Goal: Use online tool/utility: Utilize a website feature to perform a specific function

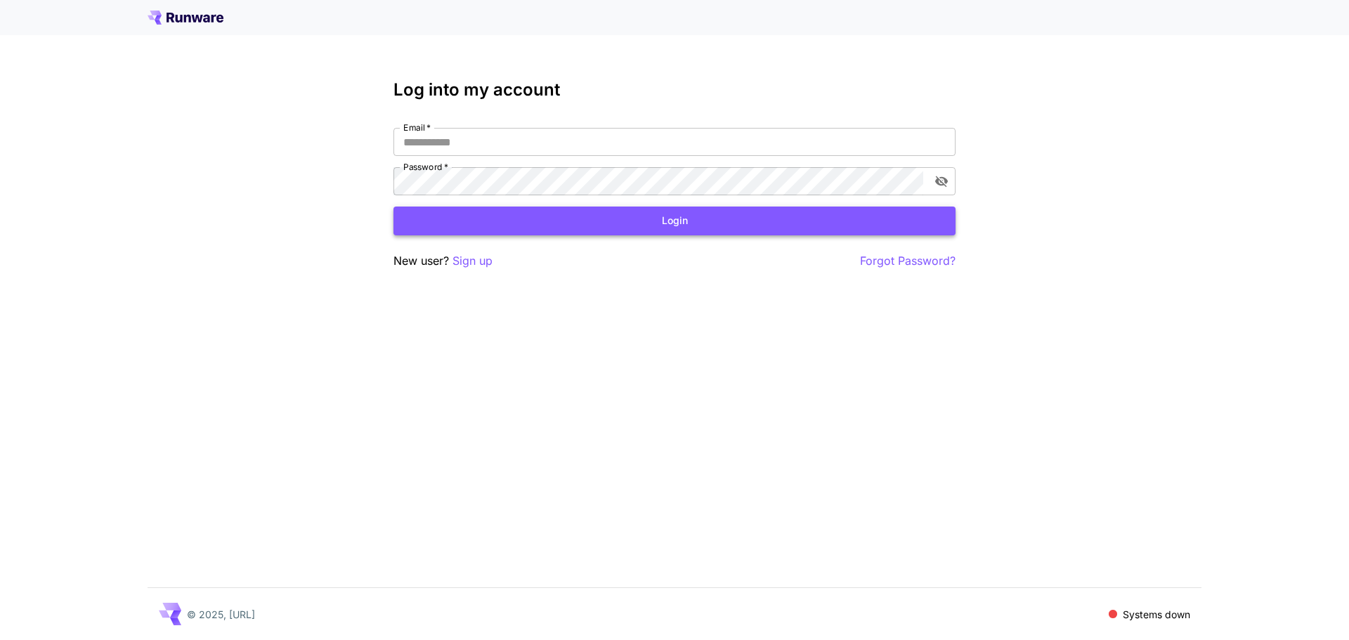
type input "**********"
click at [769, 218] on button "Login" at bounding box center [674, 221] width 562 height 29
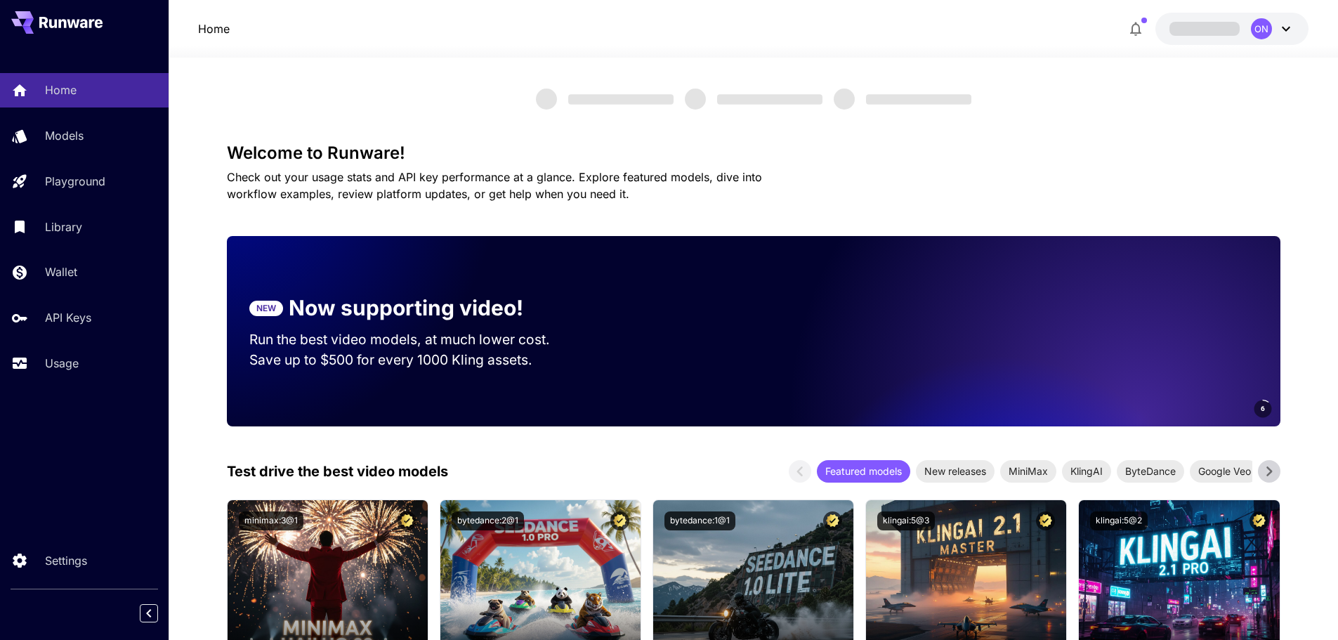
click at [1299, 27] on button "ON" at bounding box center [1232, 29] width 153 height 32
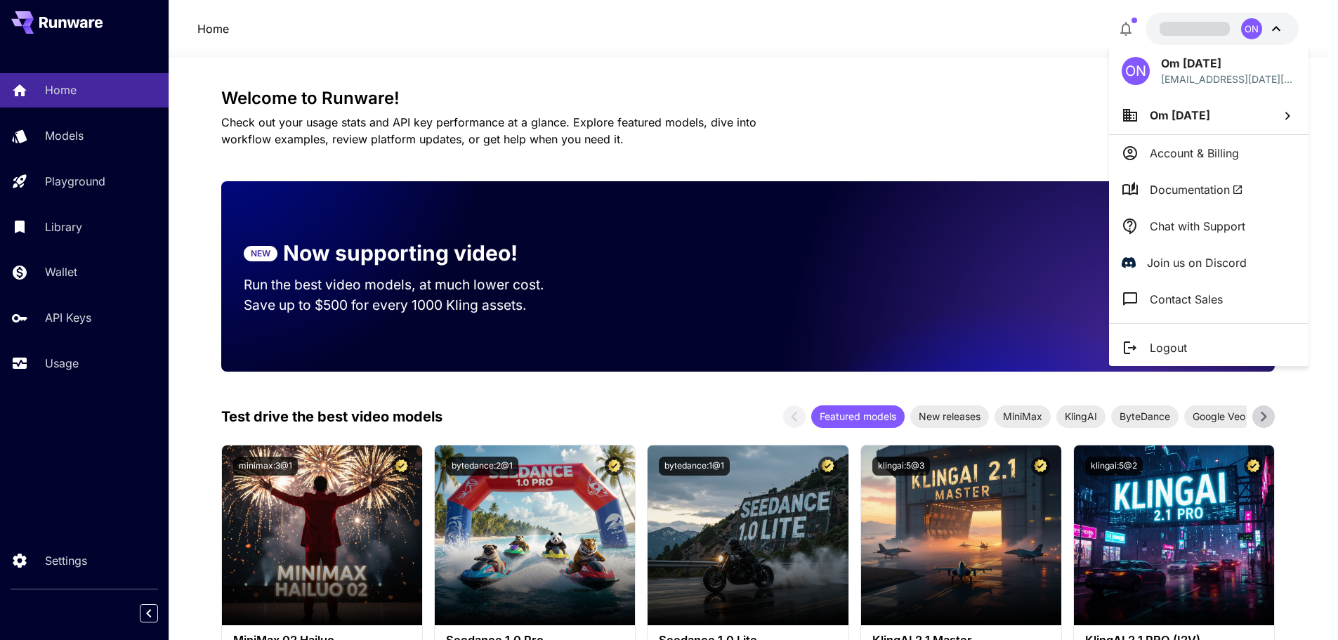
click at [1220, 227] on p "Chat with Support" at bounding box center [1198, 226] width 96 height 17
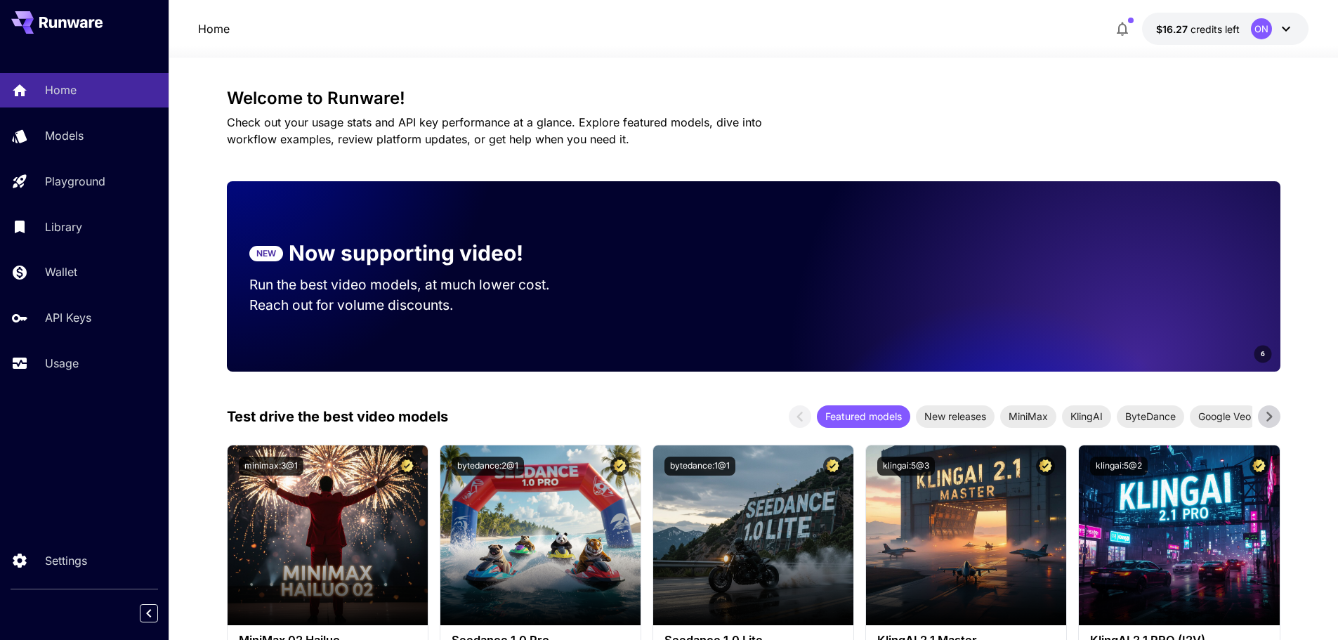
click at [1284, 29] on icon at bounding box center [1286, 29] width 8 height 5
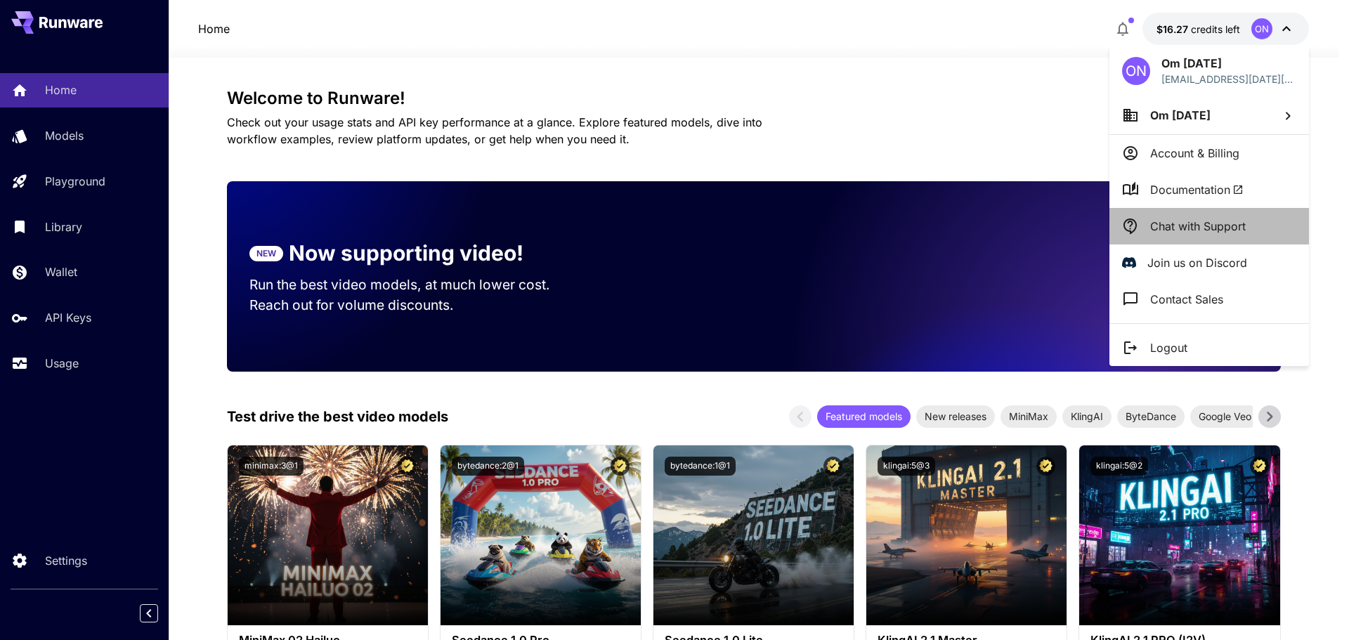
click at [1196, 218] on p "Chat with Support" at bounding box center [1198, 226] width 96 height 17
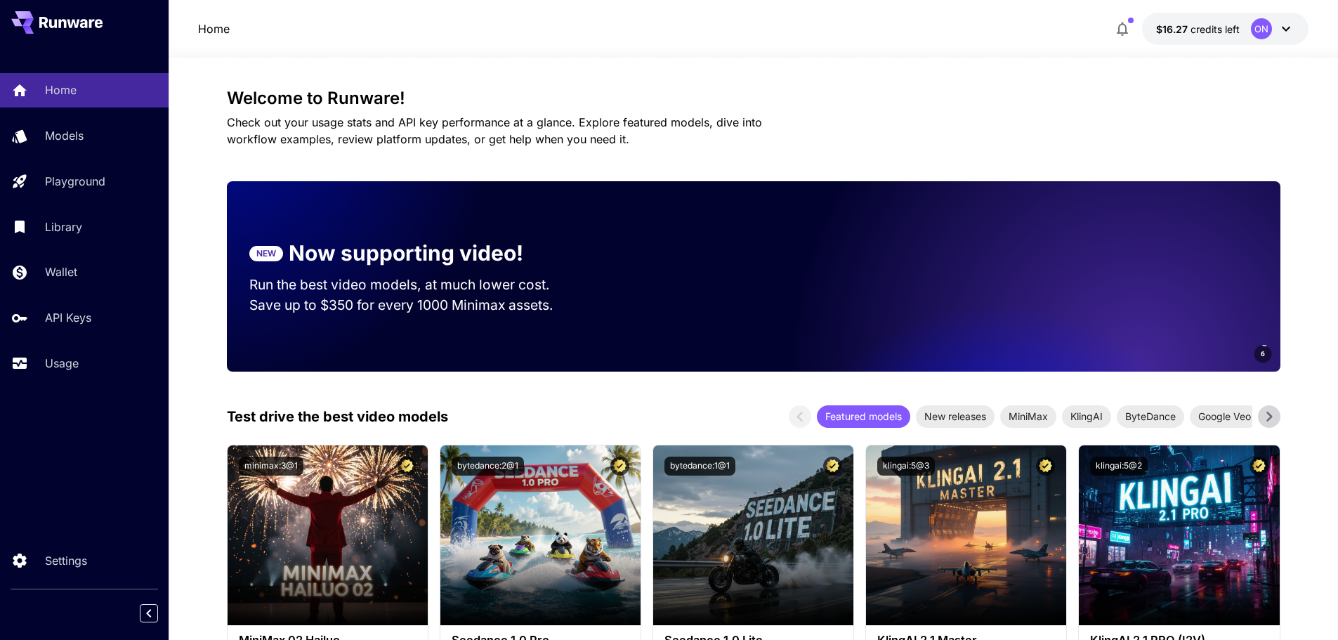
click at [1289, 33] on icon at bounding box center [1286, 28] width 17 height 17
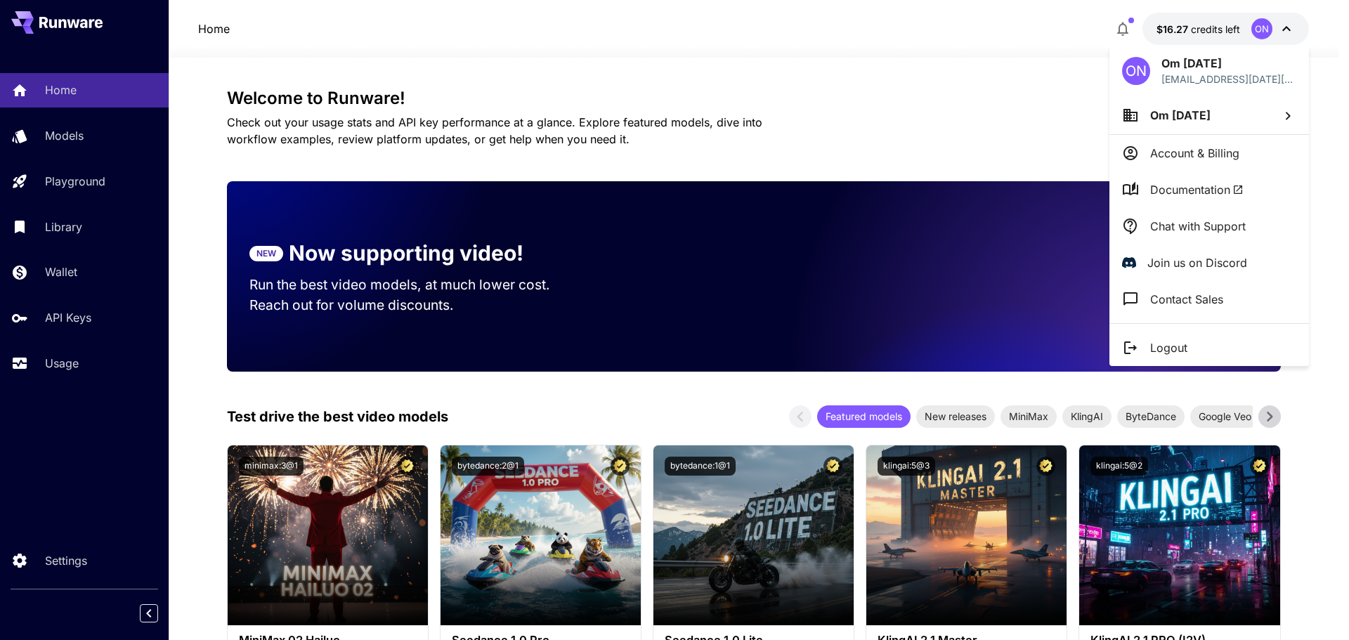
click at [1210, 219] on p "Chat with Support" at bounding box center [1198, 226] width 96 height 17
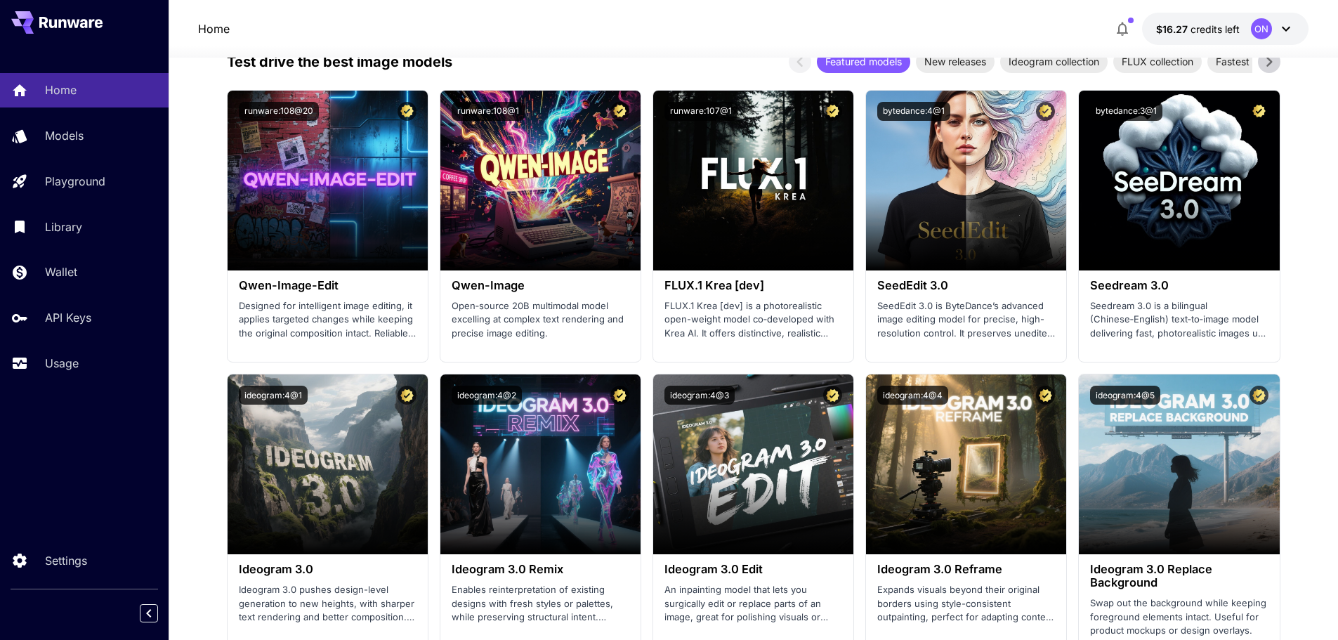
scroll to position [1512, 0]
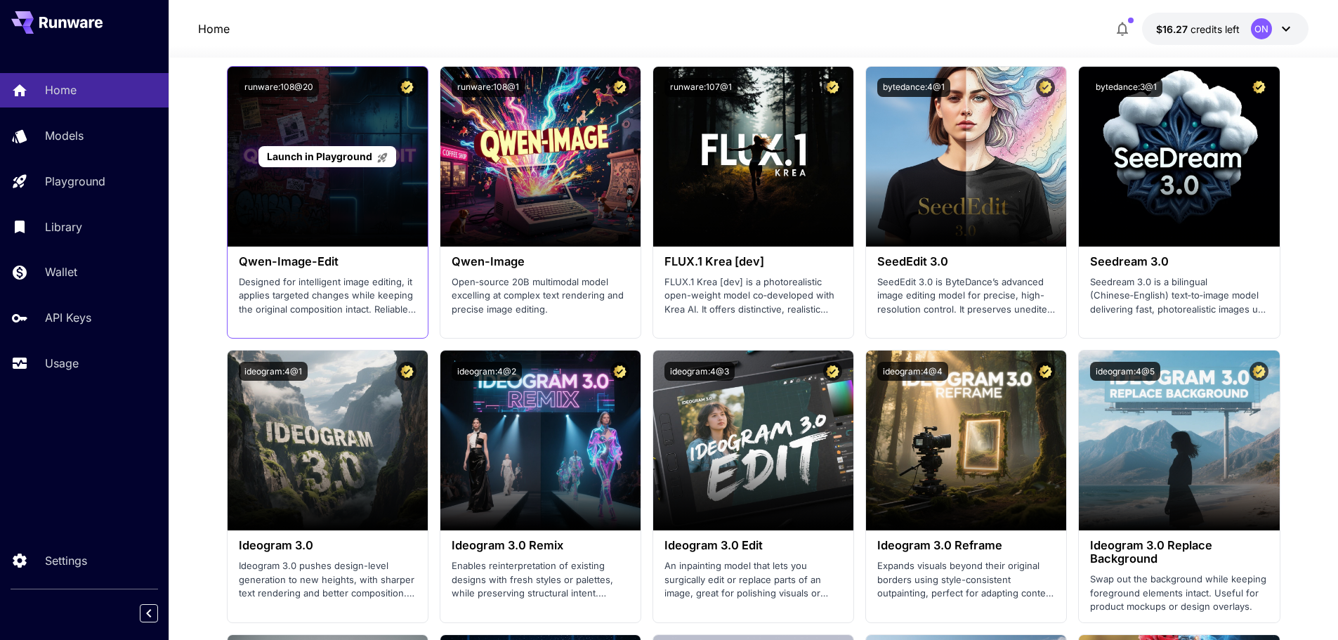
click at [318, 159] on span "Launch in Playground" at bounding box center [319, 156] width 105 height 12
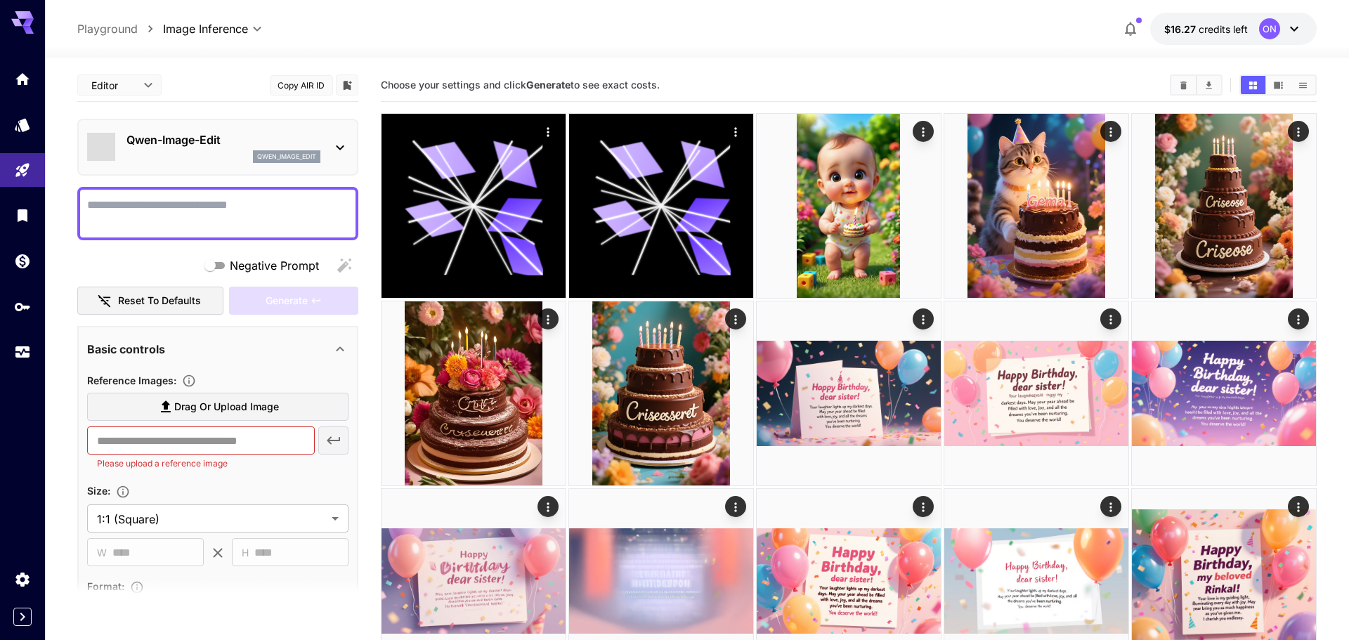
type input "*****"
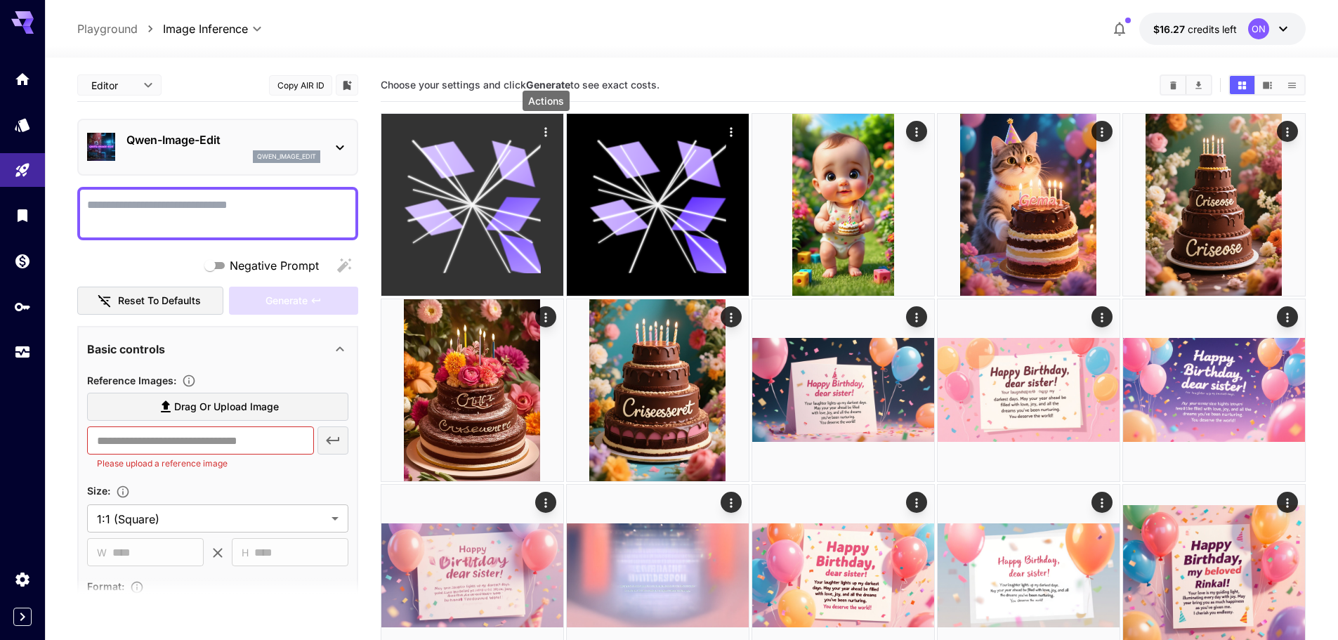
click at [544, 128] on icon "Actions" at bounding box center [546, 132] width 14 height 14
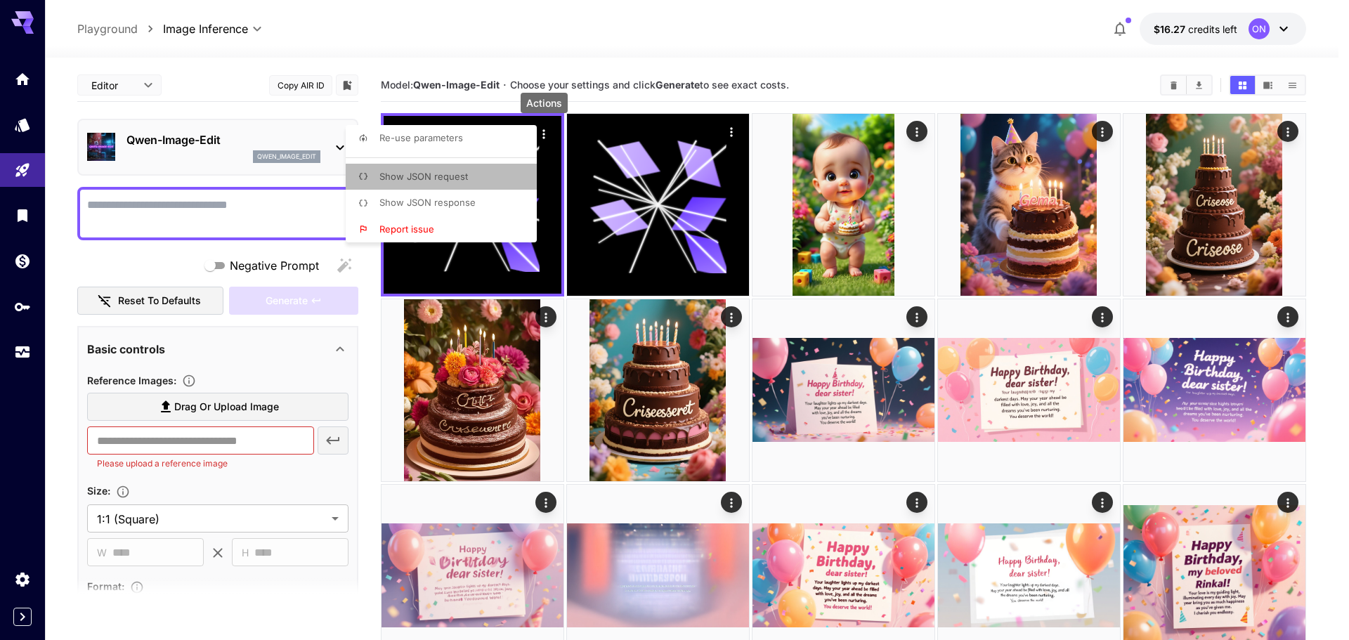
click at [482, 170] on li "Show JSON request" at bounding box center [445, 177] width 199 height 27
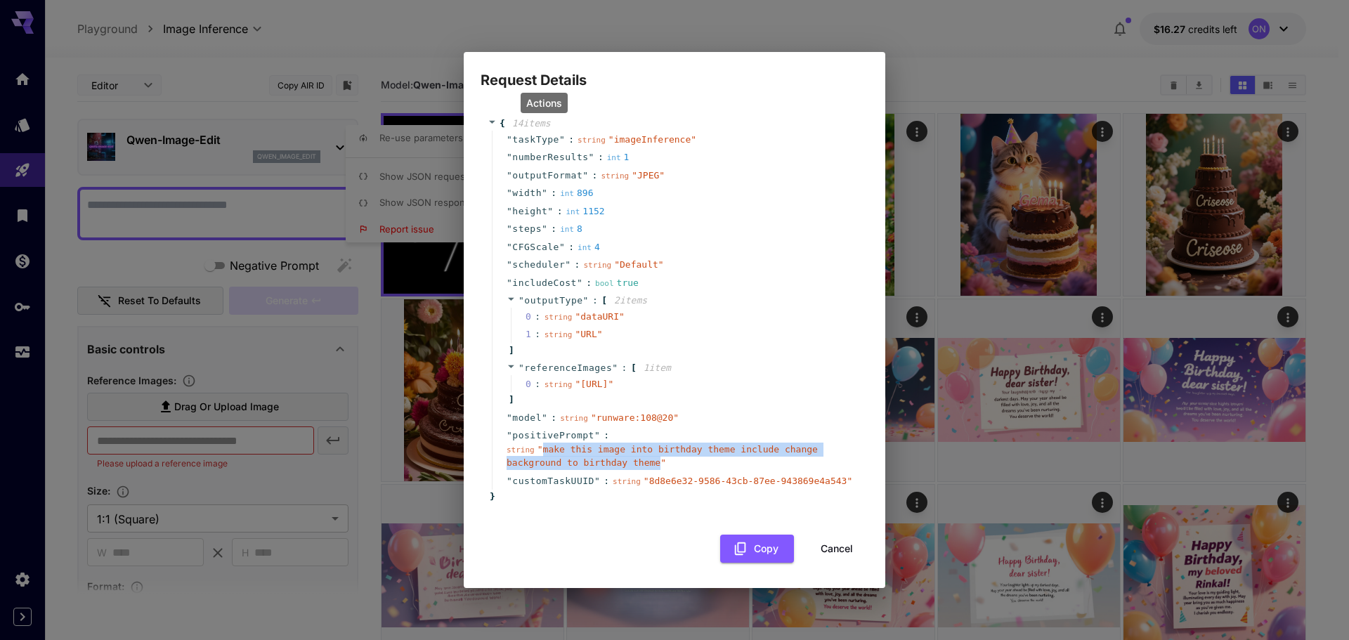
drag, startPoint x: 591, startPoint y: 477, endPoint x: 538, endPoint y: 464, distance: 55.0
click at [538, 464] on span "" make this image into birthday theme include change background to birthday the…" at bounding box center [661, 456] width 311 height 25
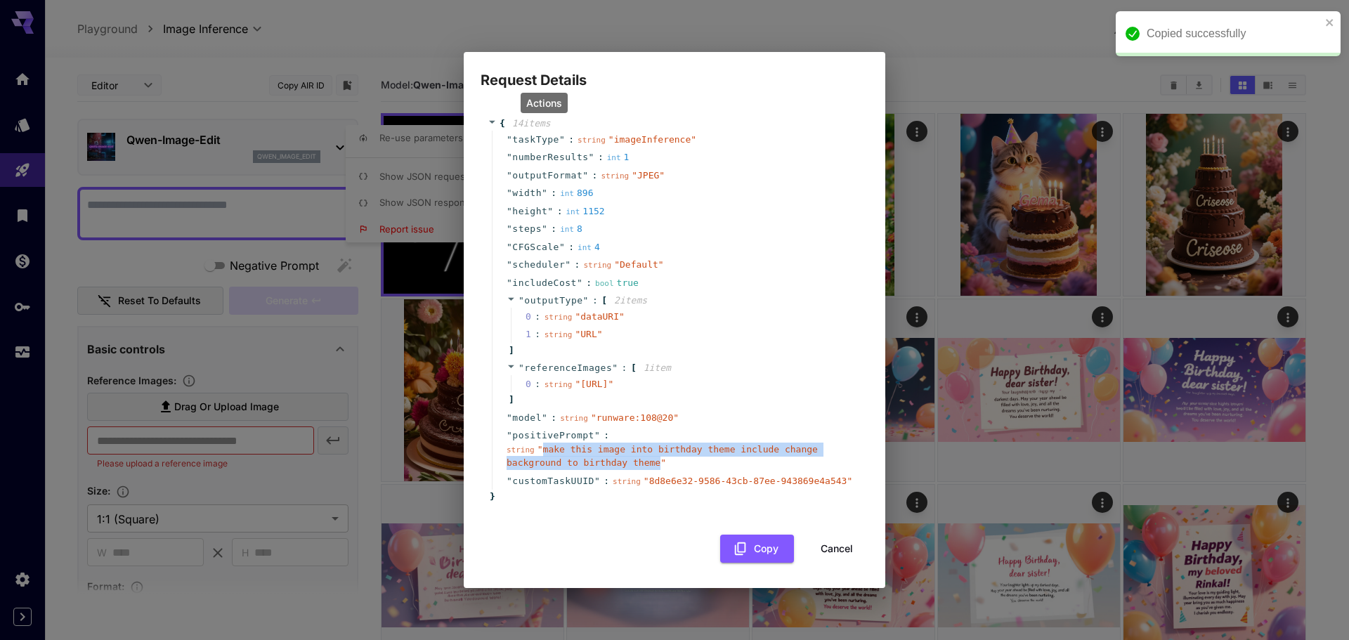
copy span "make this image into birthday theme include change background to birthday theme"
click at [838, 555] on button "Cancel" at bounding box center [836, 549] width 63 height 29
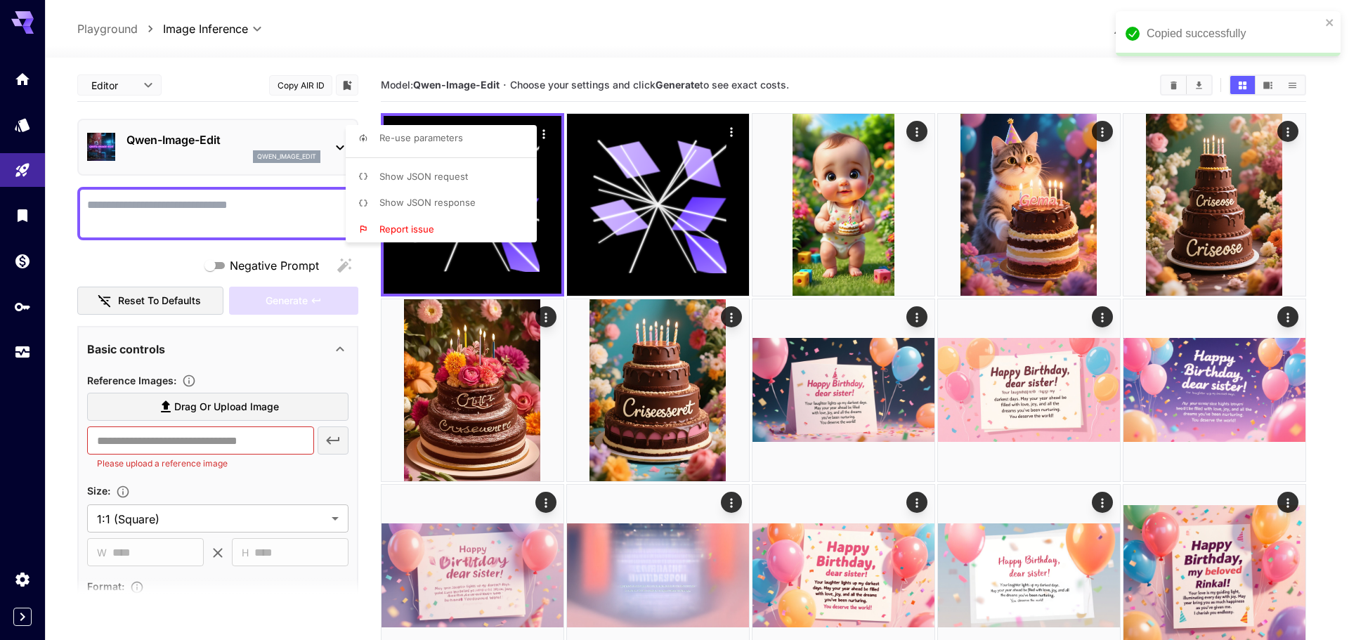
click at [219, 227] on div at bounding box center [674, 320] width 1349 height 640
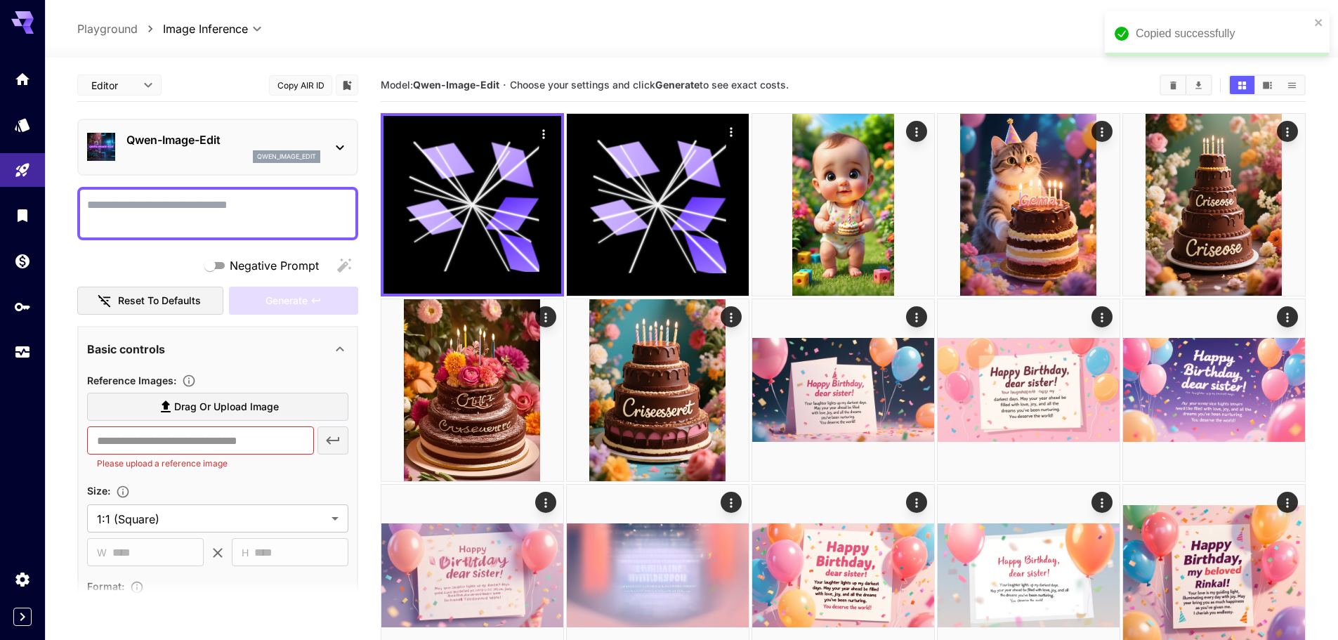
click at [182, 209] on textarea "Negative Prompt" at bounding box center [217, 214] width 261 height 34
paste textarea "**********"
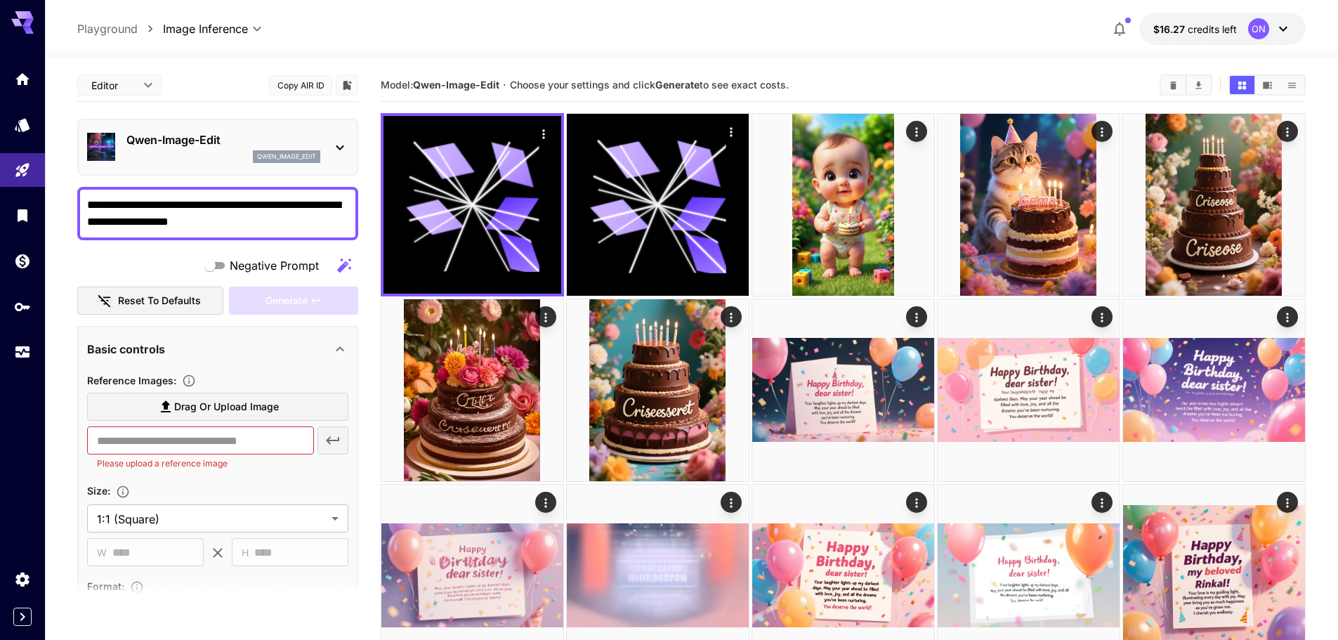
type textarea "**********"
click at [205, 410] on span "Drag or upload image" at bounding box center [226, 407] width 105 height 18
click at [0, 0] on input "Drag or upload image" at bounding box center [0, 0] width 0 height 0
type input "**********"
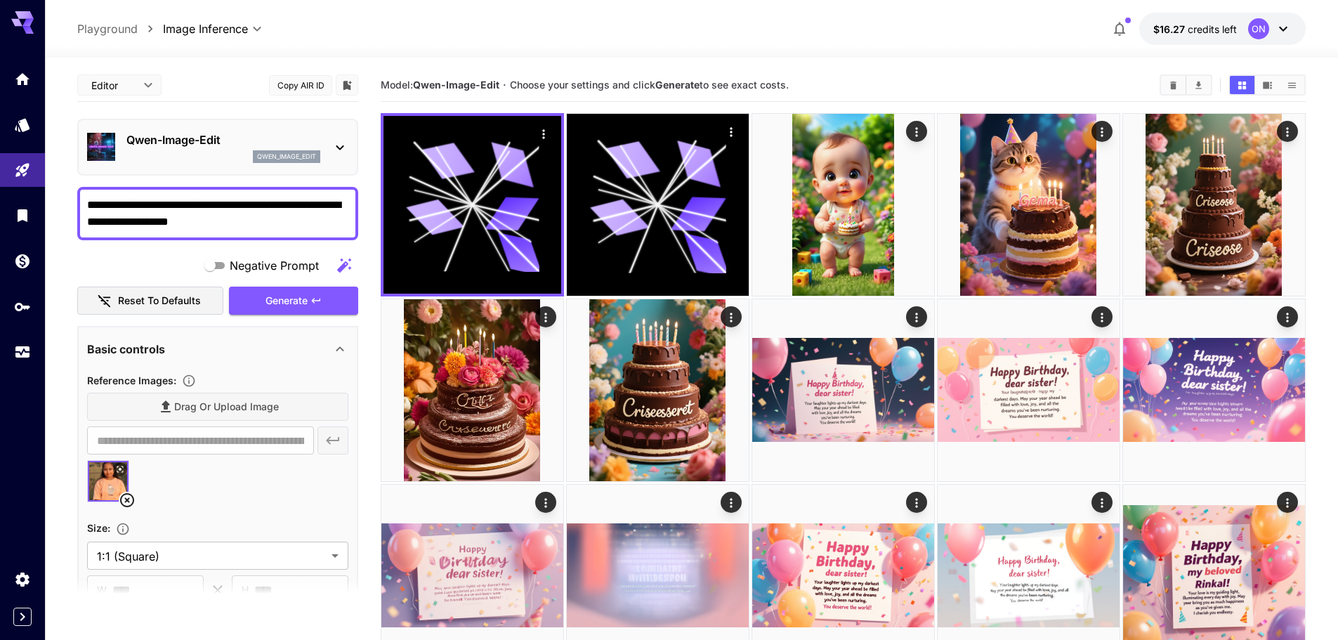
scroll to position [132, 0]
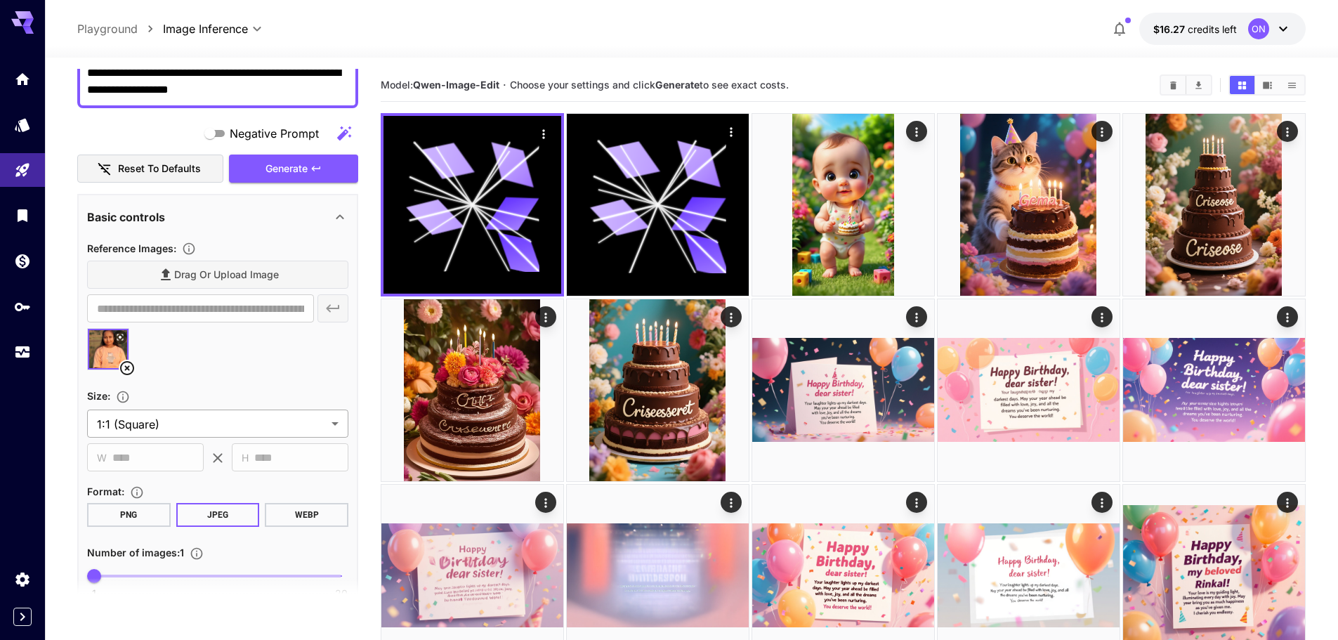
click at [220, 420] on body "**********" at bounding box center [669, 633] width 1338 height 1266
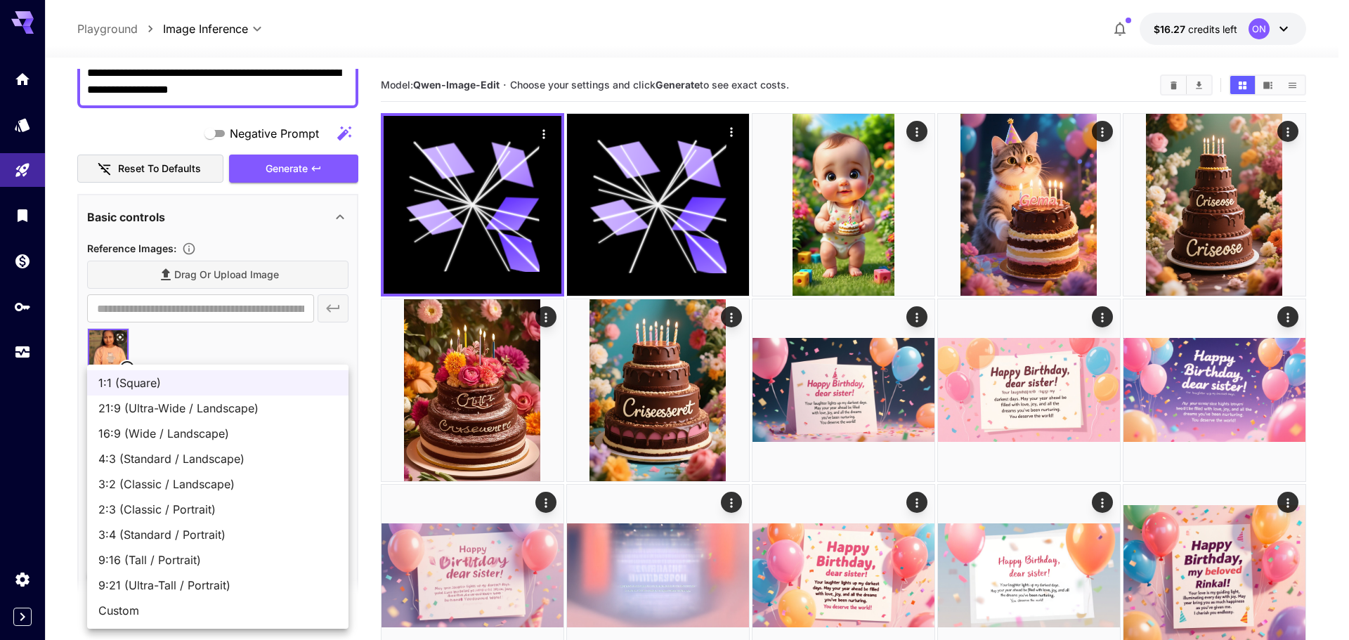
click at [240, 348] on div at bounding box center [674, 320] width 1349 height 640
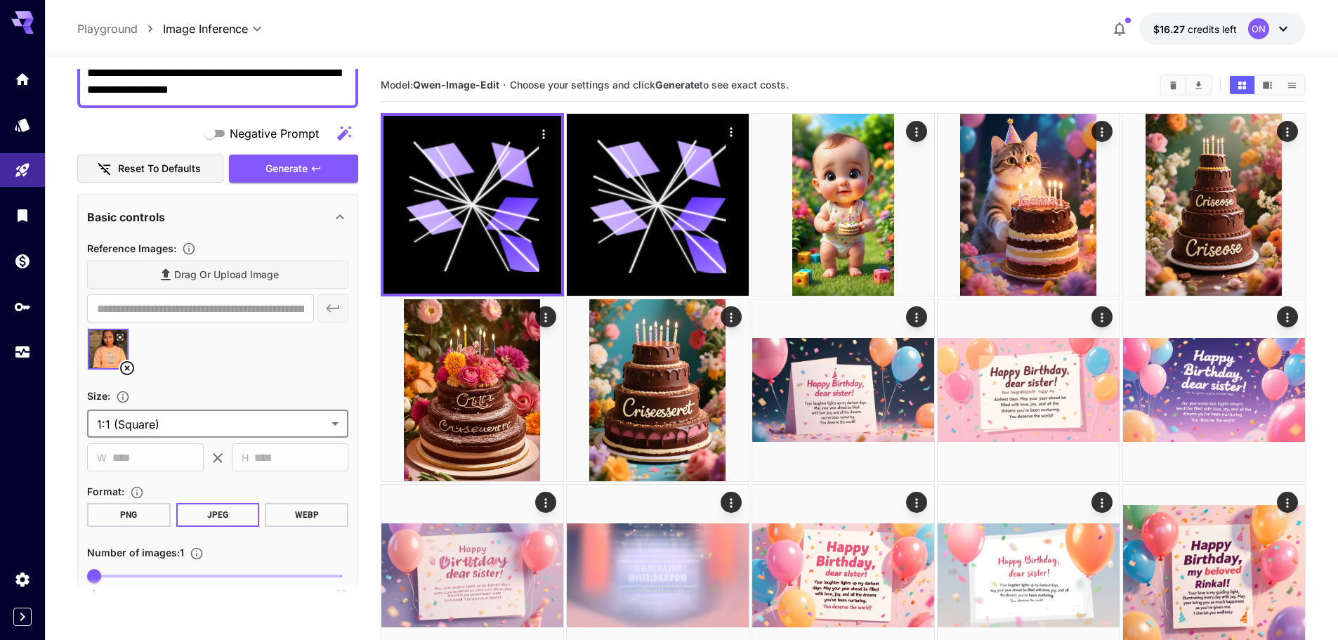
click at [203, 417] on body "**********" at bounding box center [669, 633] width 1338 height 1266
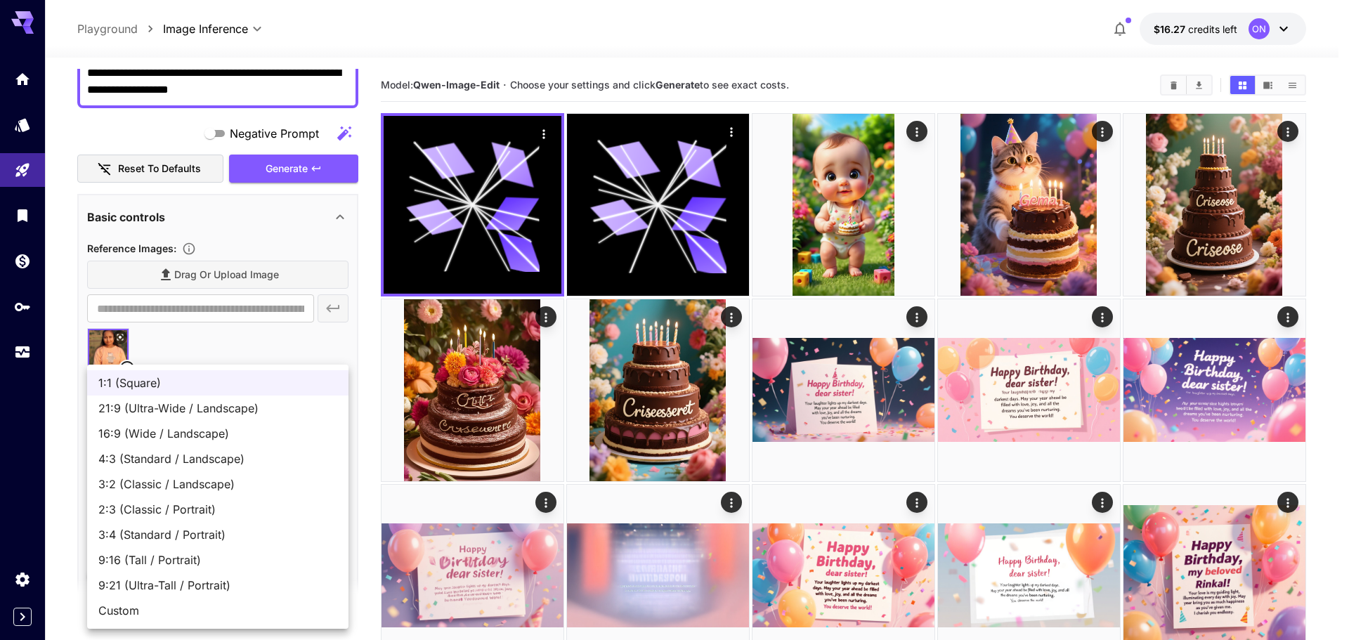
click at [250, 348] on div at bounding box center [674, 320] width 1349 height 640
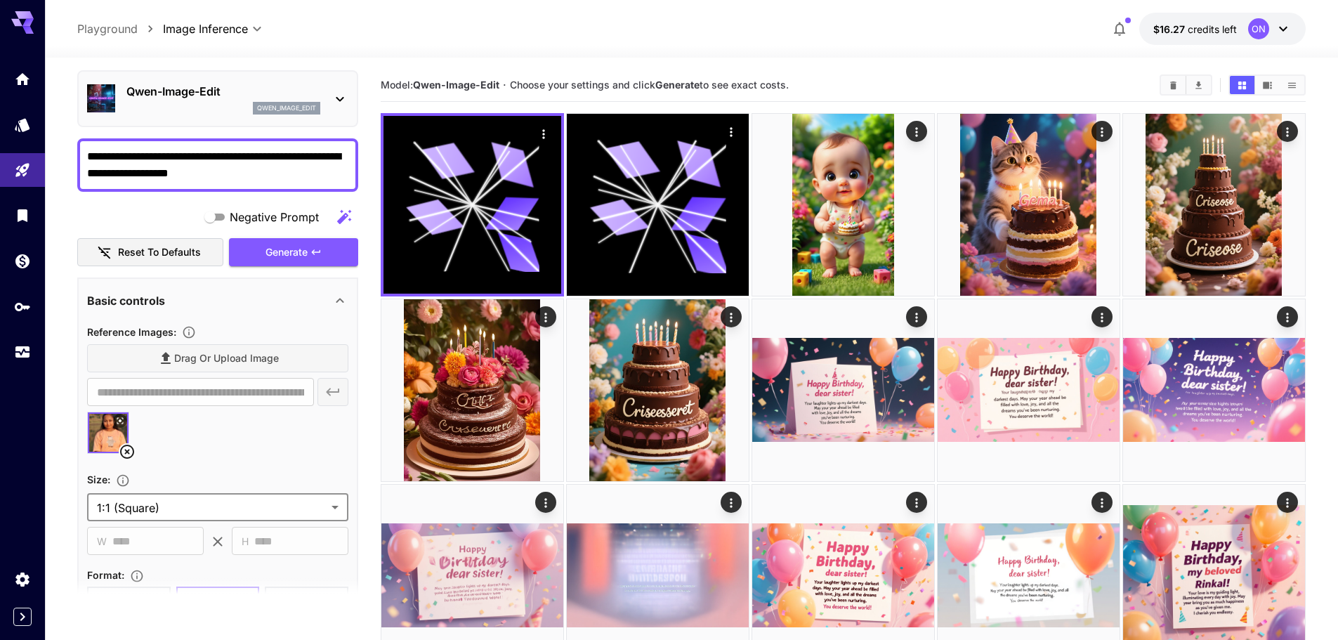
scroll to position [274, 0]
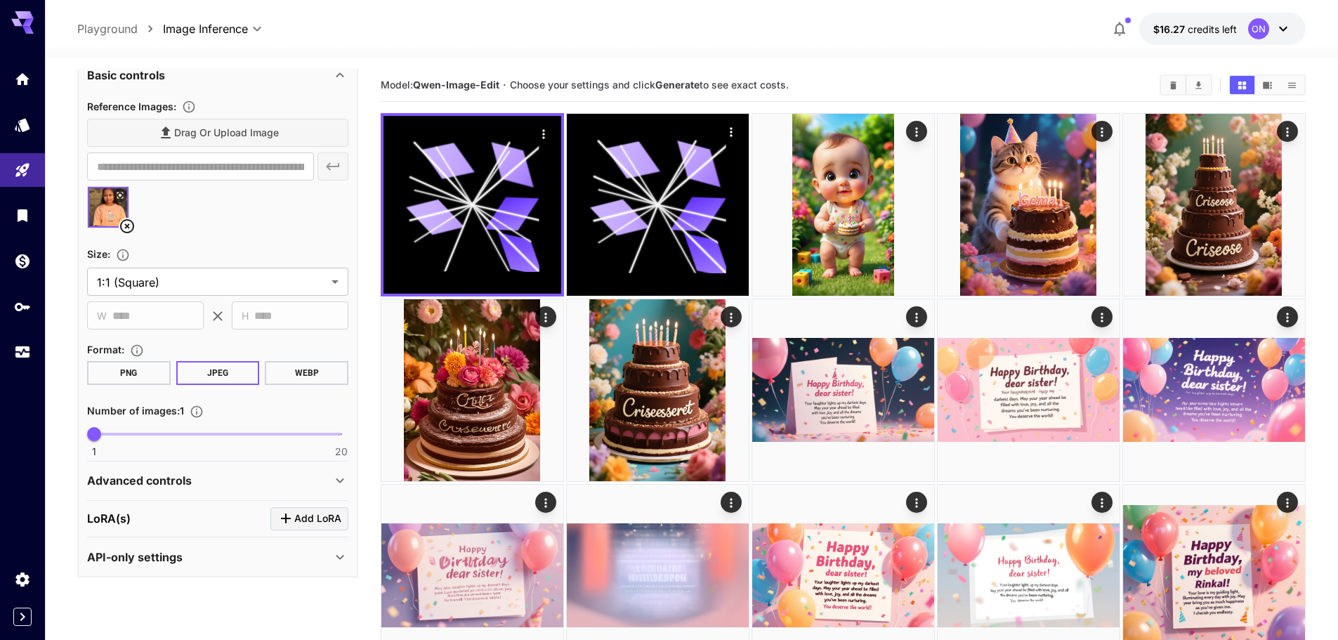
click at [221, 468] on div "Advanced controls" at bounding box center [217, 481] width 261 height 34
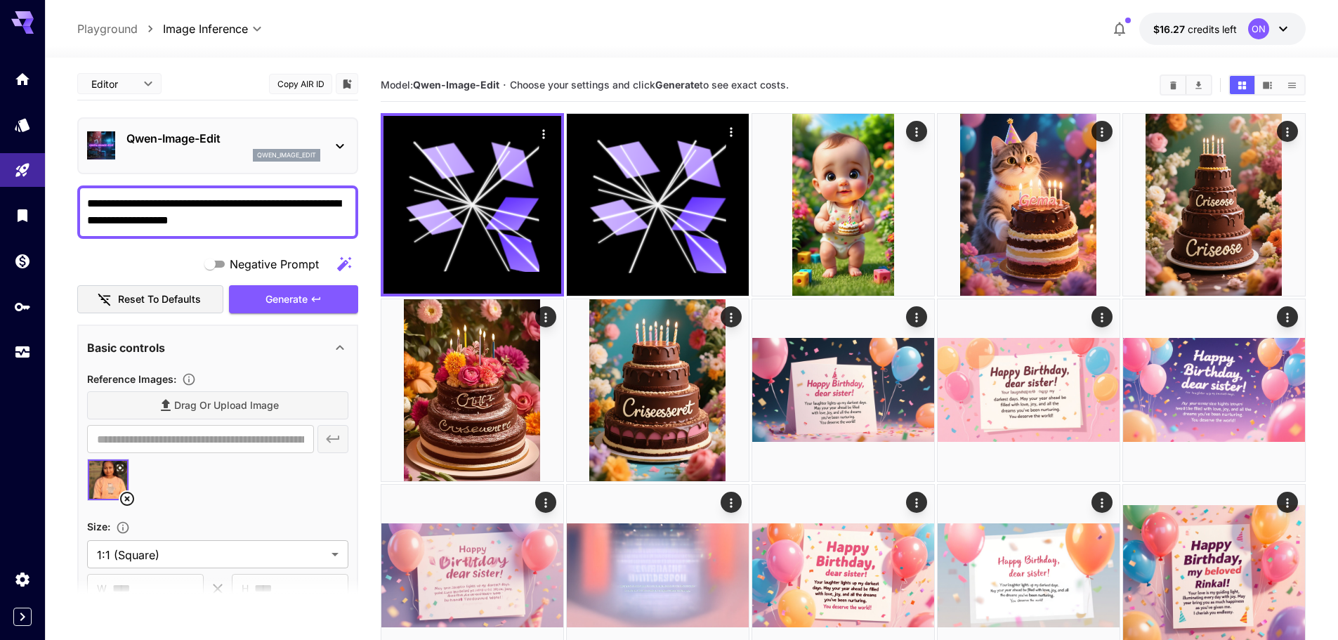
scroll to position [0, 0]
click at [286, 299] on span "Generate" at bounding box center [287, 301] width 42 height 18
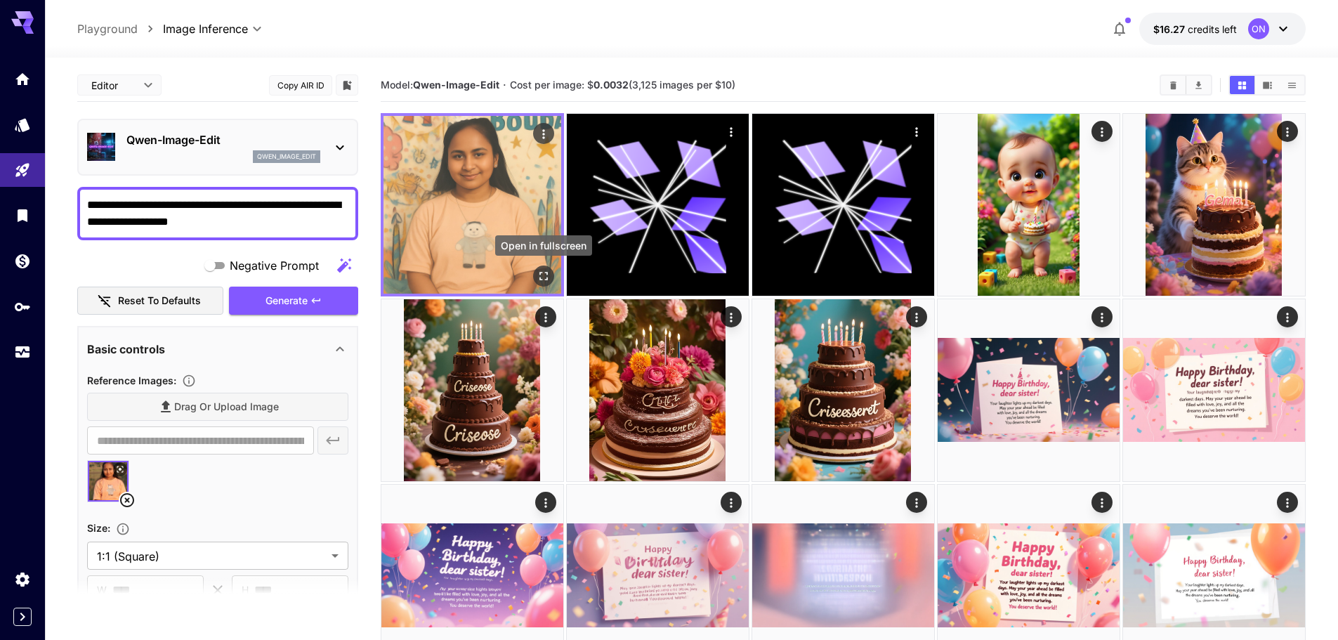
click at [539, 276] on icon "Open in fullscreen" at bounding box center [544, 276] width 14 height 14
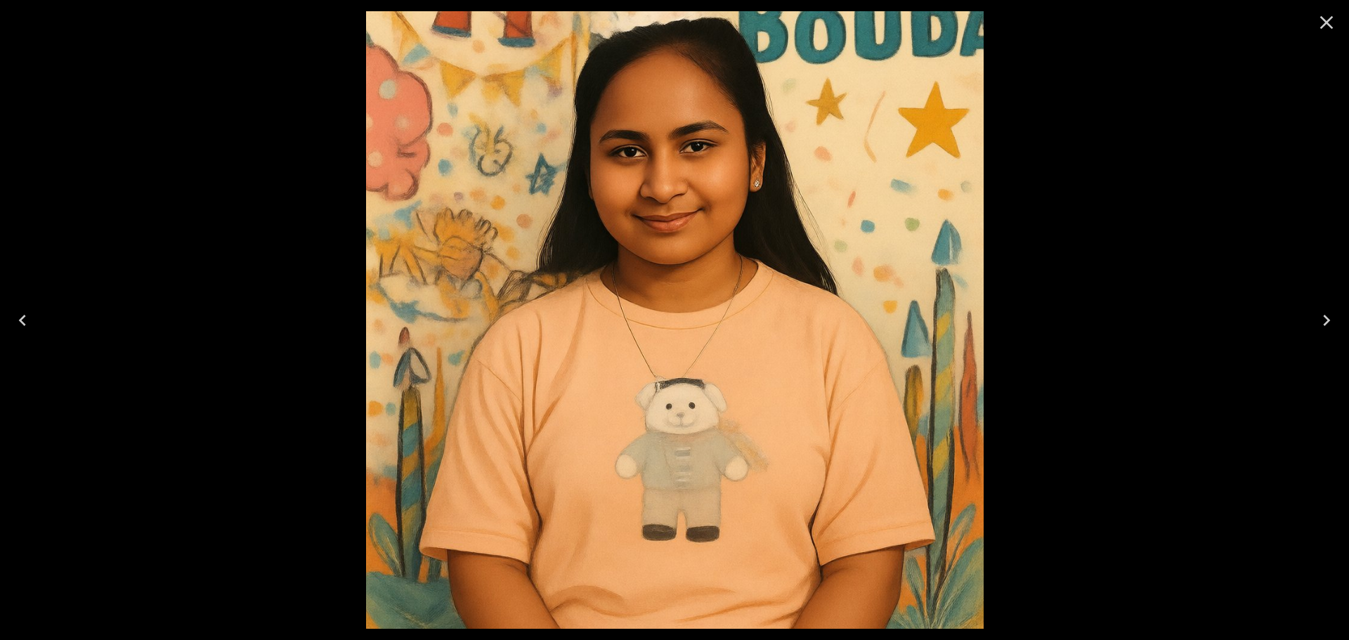
click at [1329, 15] on icon "Close" at bounding box center [1326, 22] width 22 height 22
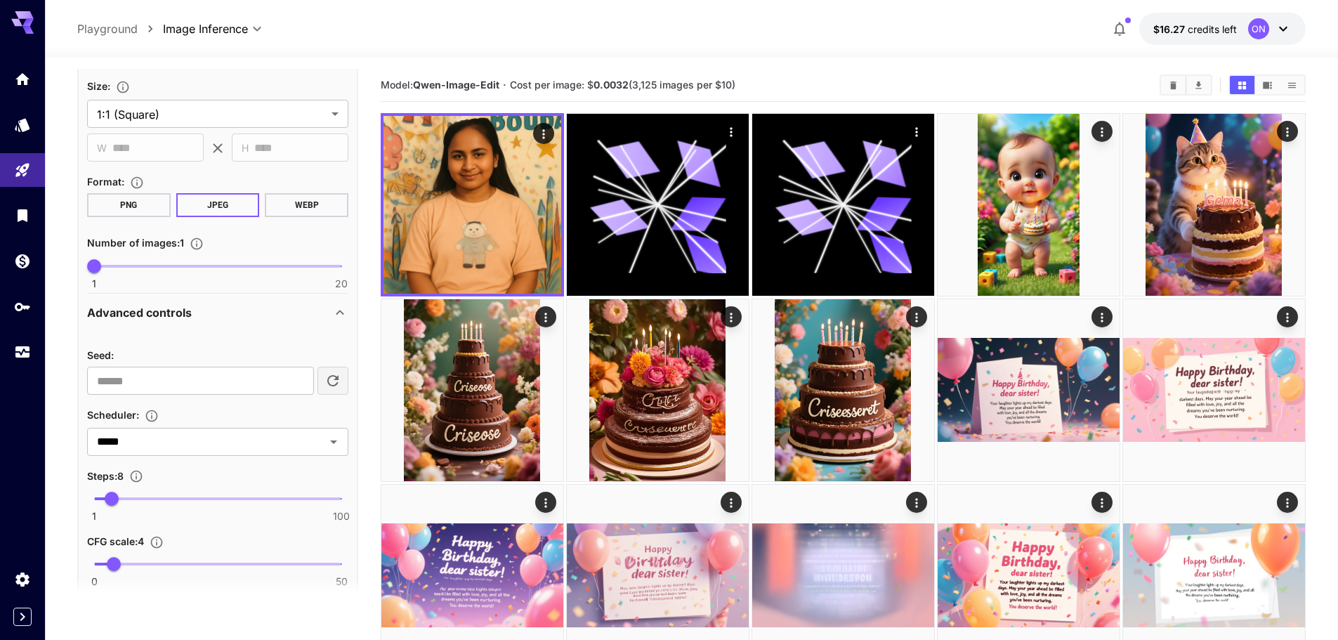
scroll to position [443, 0]
drag, startPoint x: 627, startPoint y: 84, endPoint x: 595, endPoint y: 84, distance: 32.3
click at [595, 84] on b "0.0032" at bounding box center [611, 85] width 35 height 12
drag, startPoint x: 653, startPoint y: 81, endPoint x: 636, endPoint y: 83, distance: 16.9
click at [636, 83] on span "Cost per image: $ 0.0032 (3,125 images per $10)" at bounding box center [622, 85] width 225 height 12
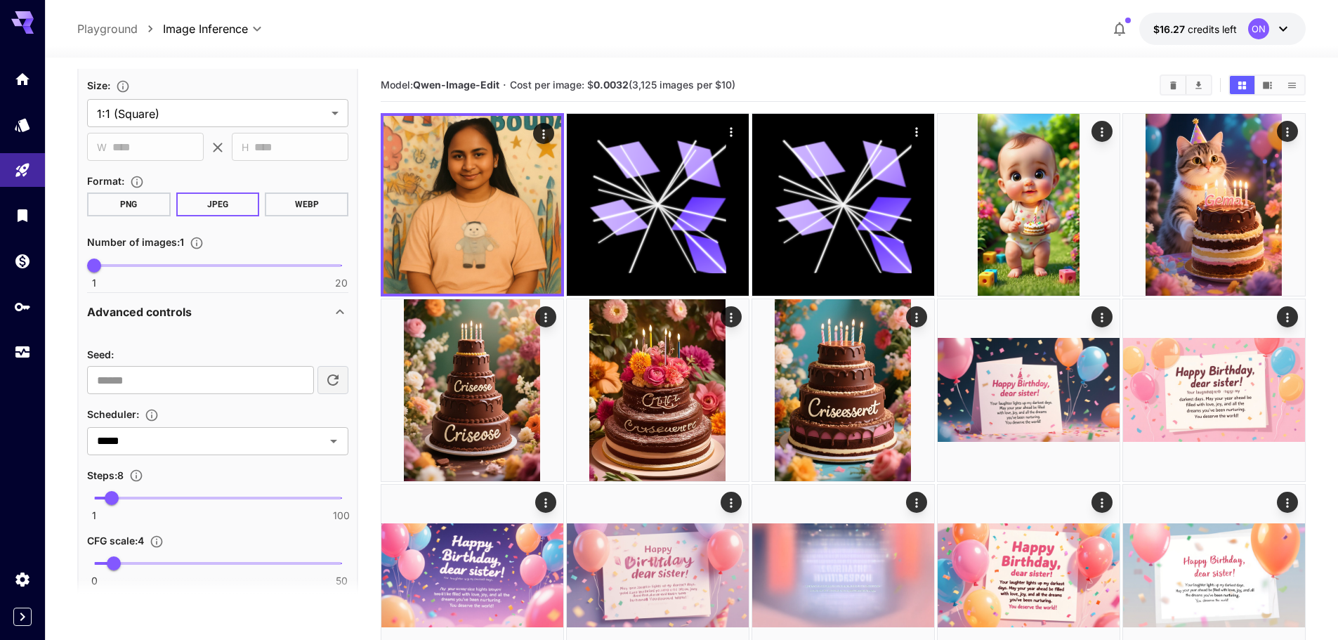
click at [757, 72] on div "Model: [PERSON_NAME]-Image-Edit · Cost per image: $ 0.0032 (3,125 images per $1…" at bounding box center [843, 85] width 925 height 33
click at [266, 437] on input "*****" at bounding box center [196, 441] width 211 height 20
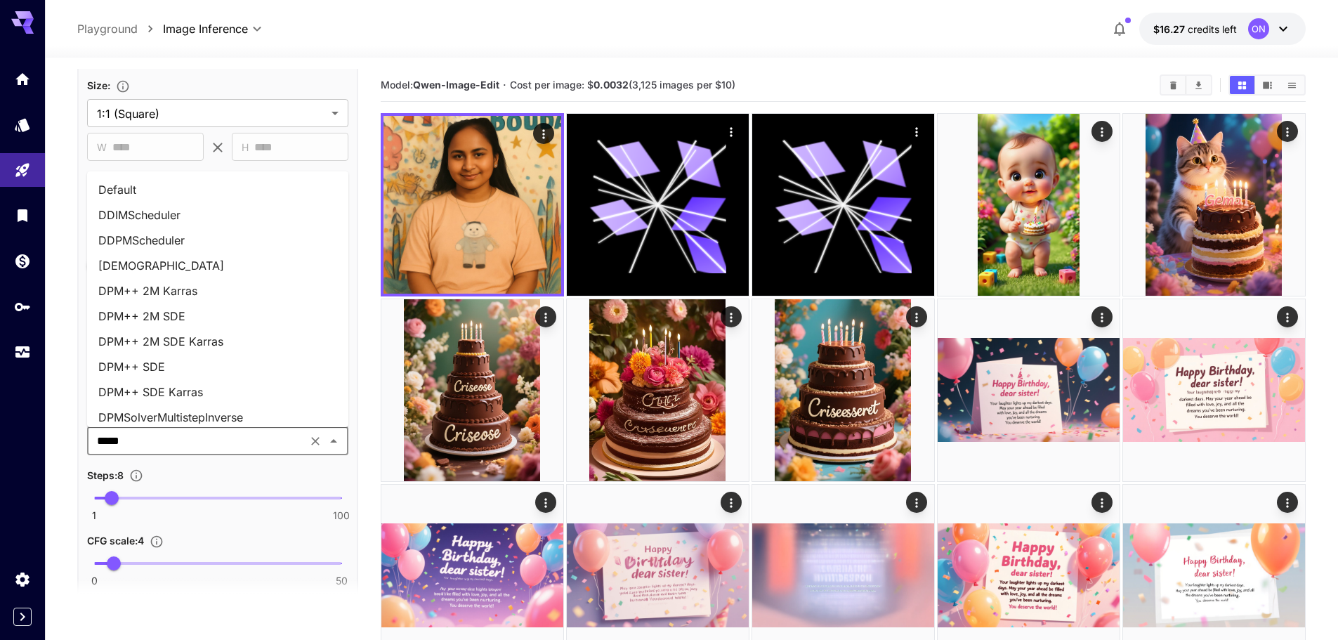
scroll to position [483, 0]
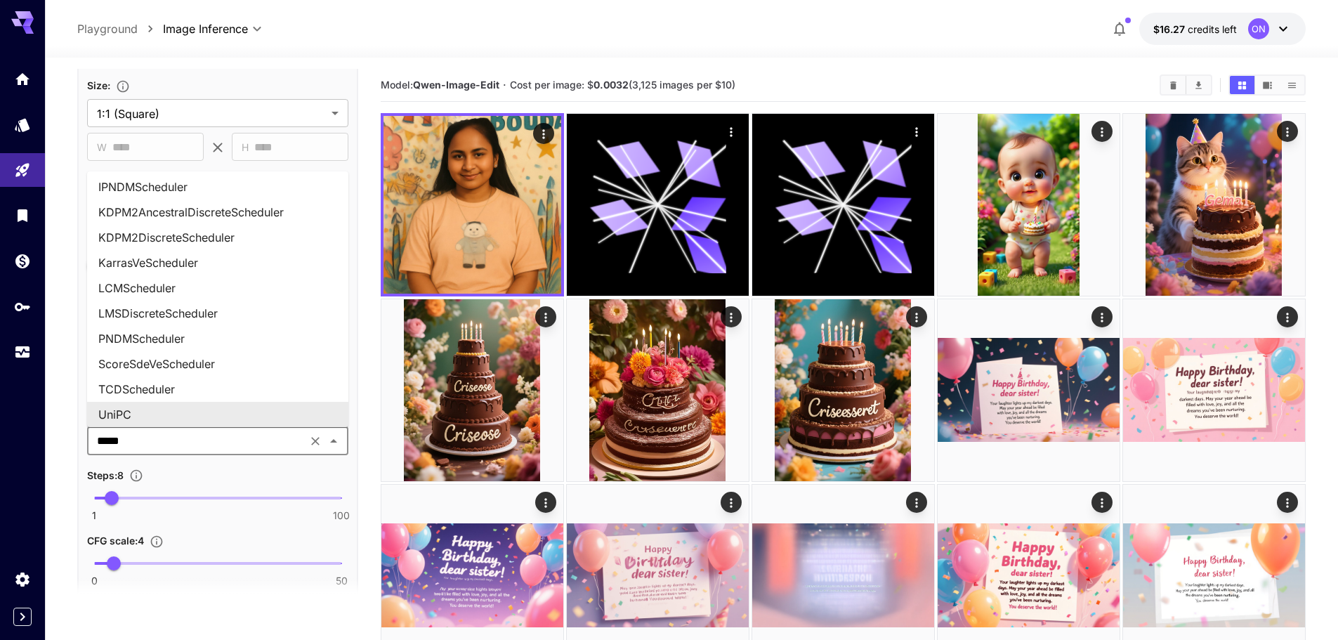
click at [274, 443] on input "*****" at bounding box center [196, 441] width 211 height 20
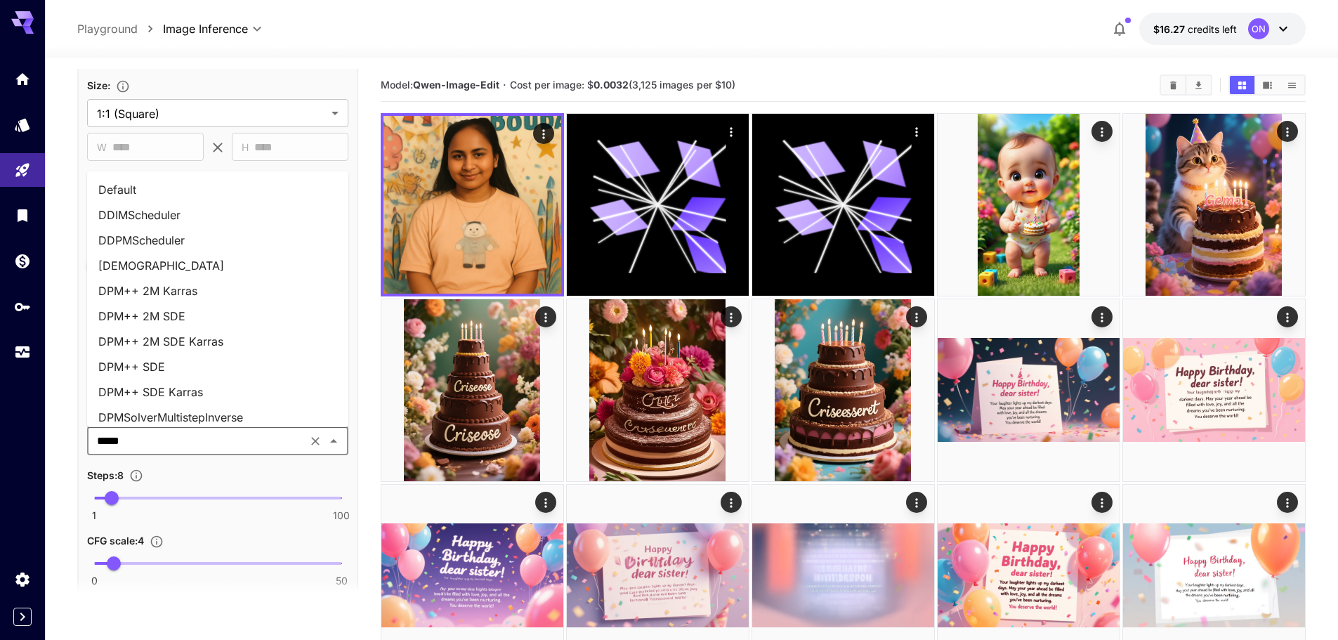
click at [294, 184] on li "Default" at bounding box center [217, 189] width 261 height 25
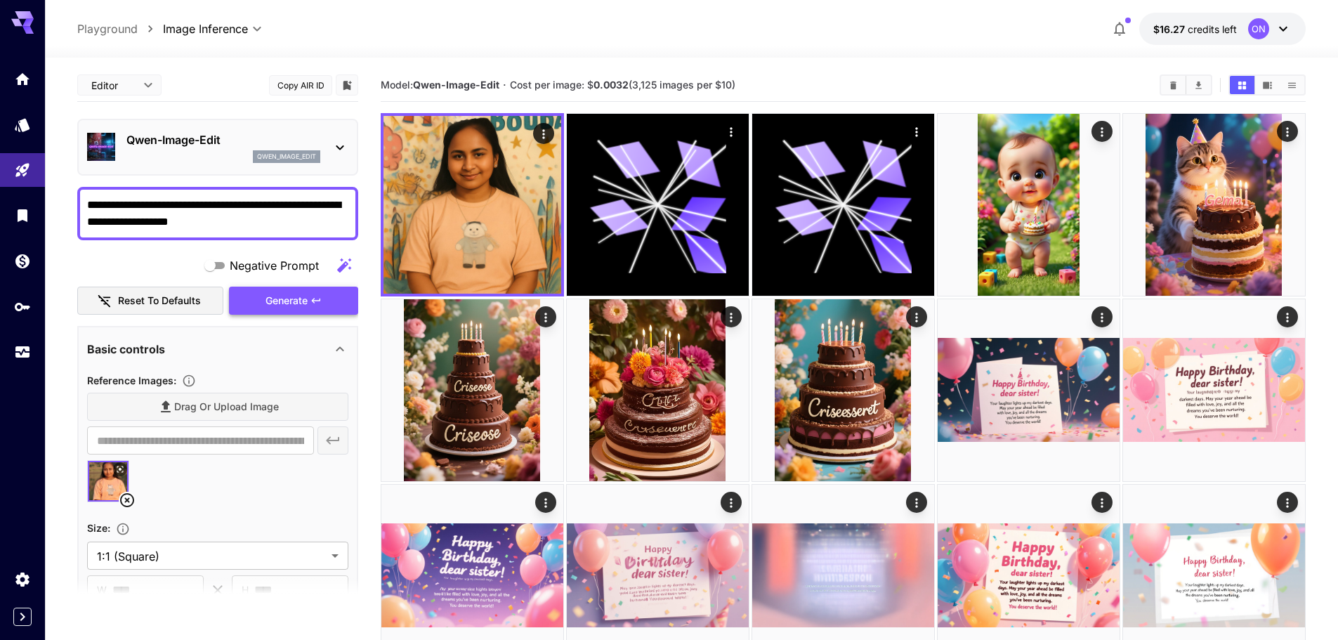
click at [302, 306] on span "Generate" at bounding box center [287, 301] width 42 height 18
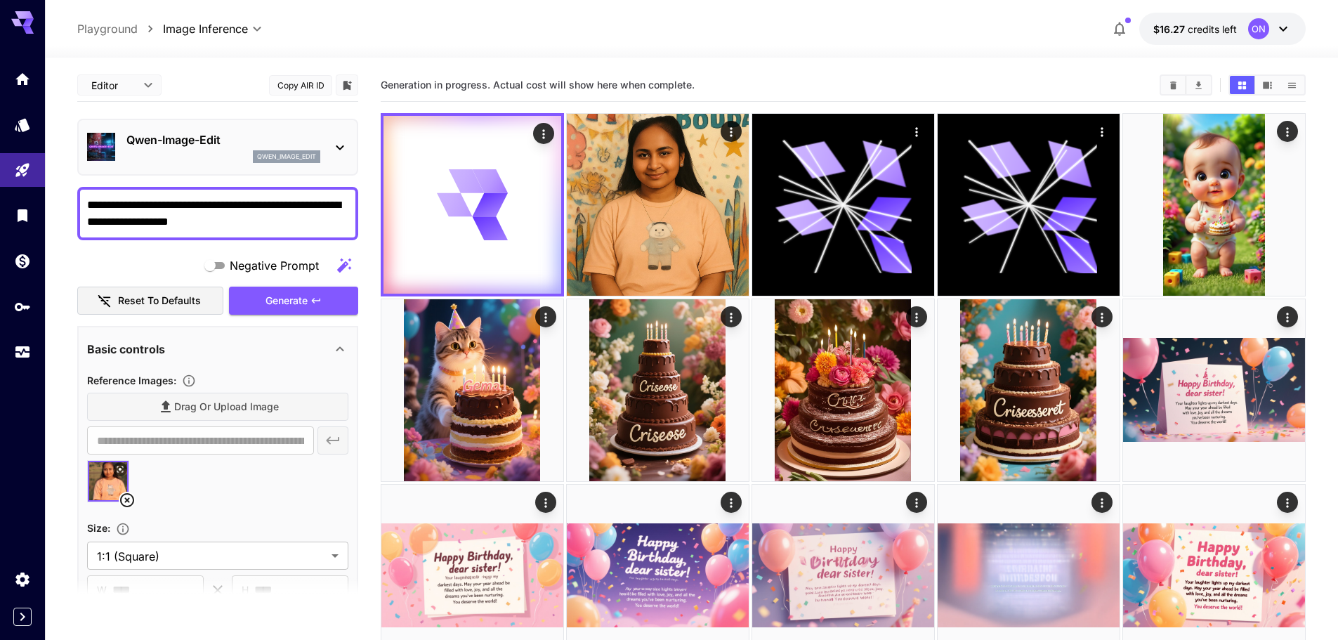
click at [126, 492] on icon at bounding box center [127, 500] width 17 height 17
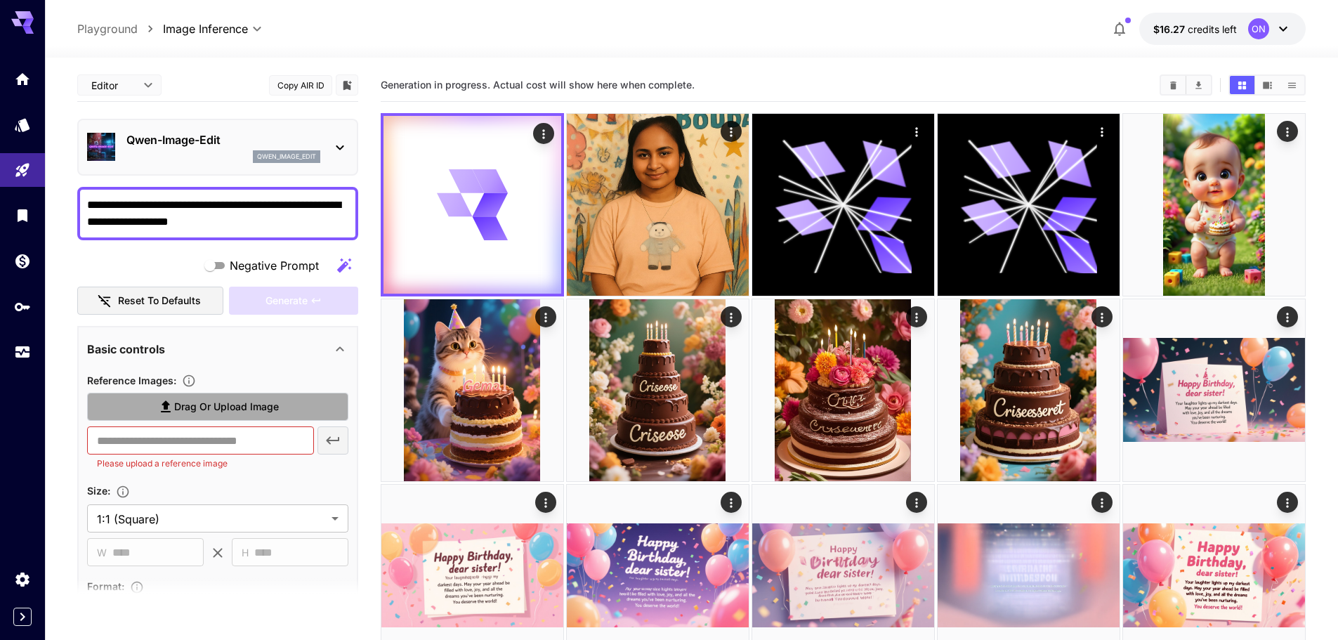
click at [200, 412] on span "Drag or upload image" at bounding box center [226, 407] width 105 height 18
click at [0, 0] on input "Drag or upload image" at bounding box center [0, 0] width 0 height 0
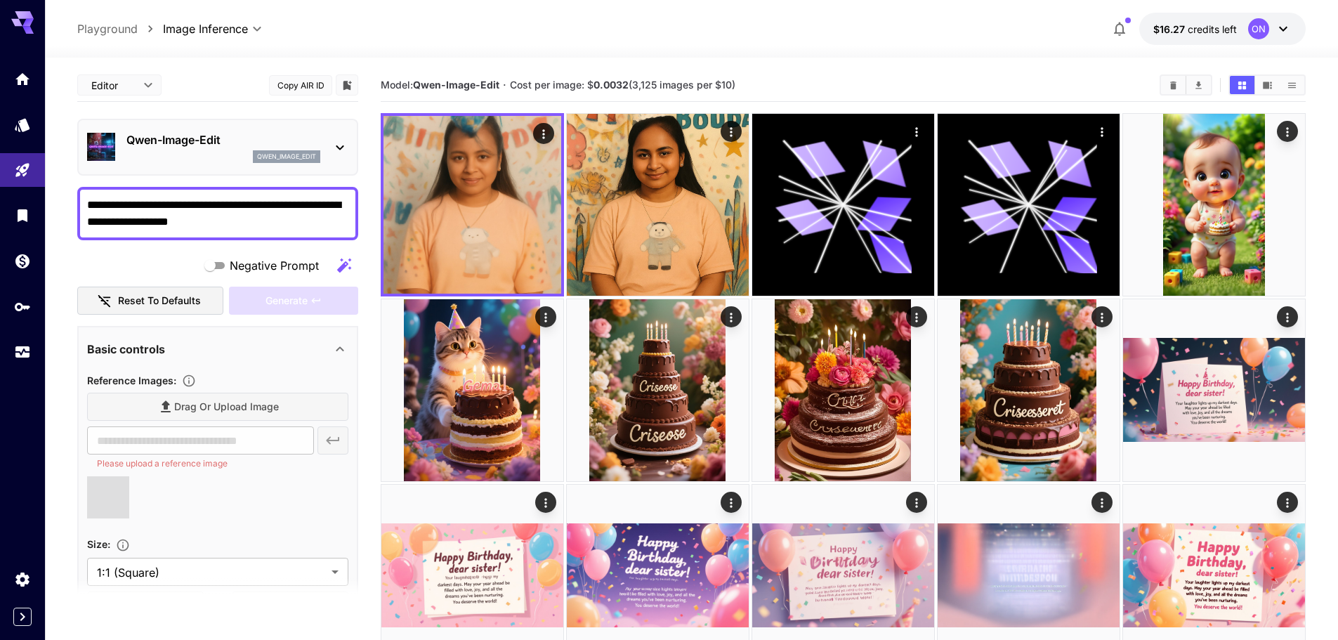
type input "**********"
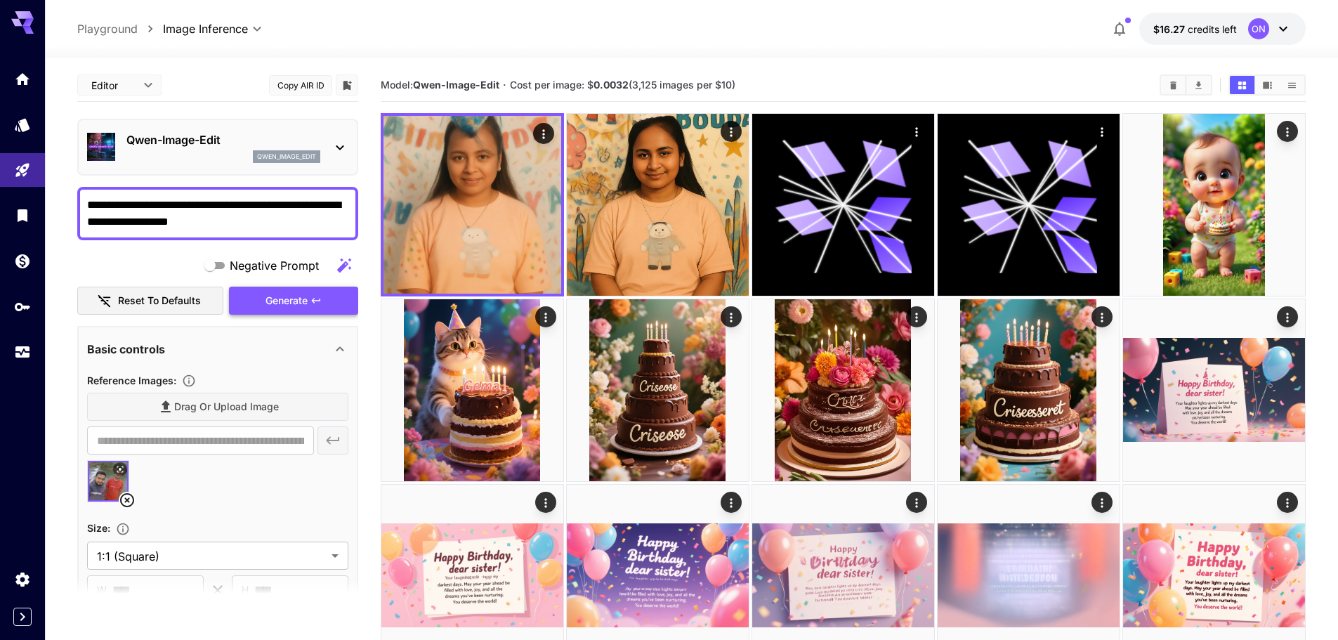
click at [315, 301] on icon "button" at bounding box center [315, 300] width 11 height 11
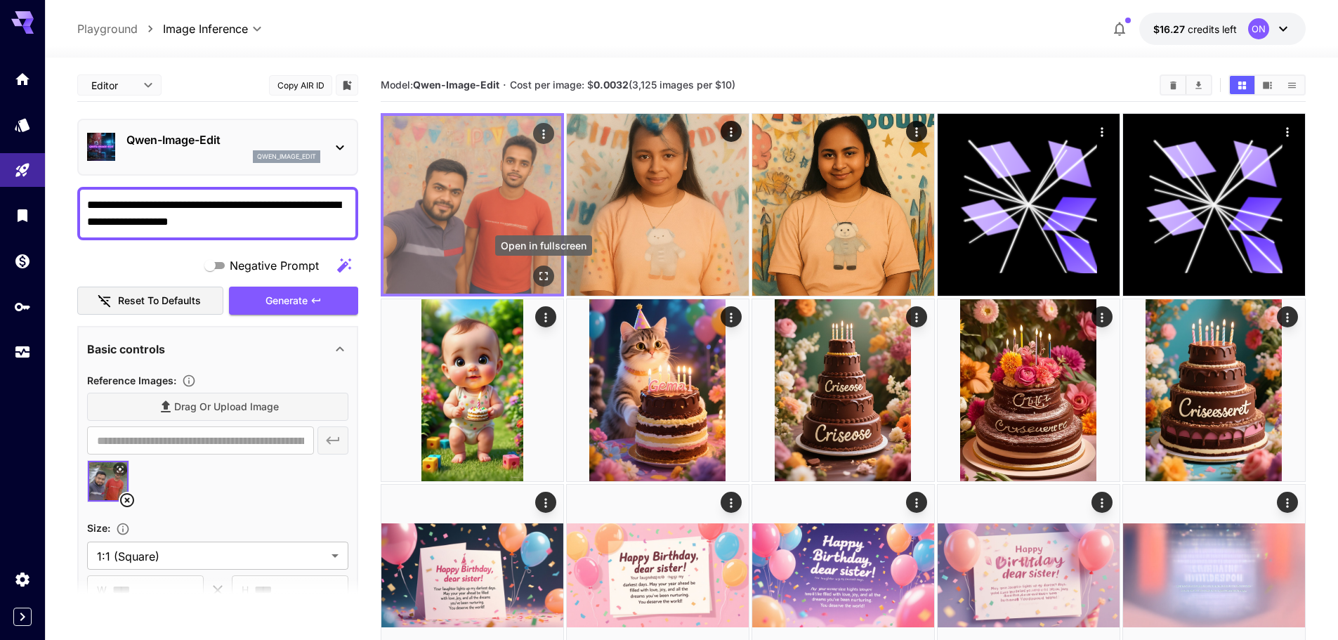
click at [543, 280] on icon "Open in fullscreen" at bounding box center [544, 276] width 14 height 14
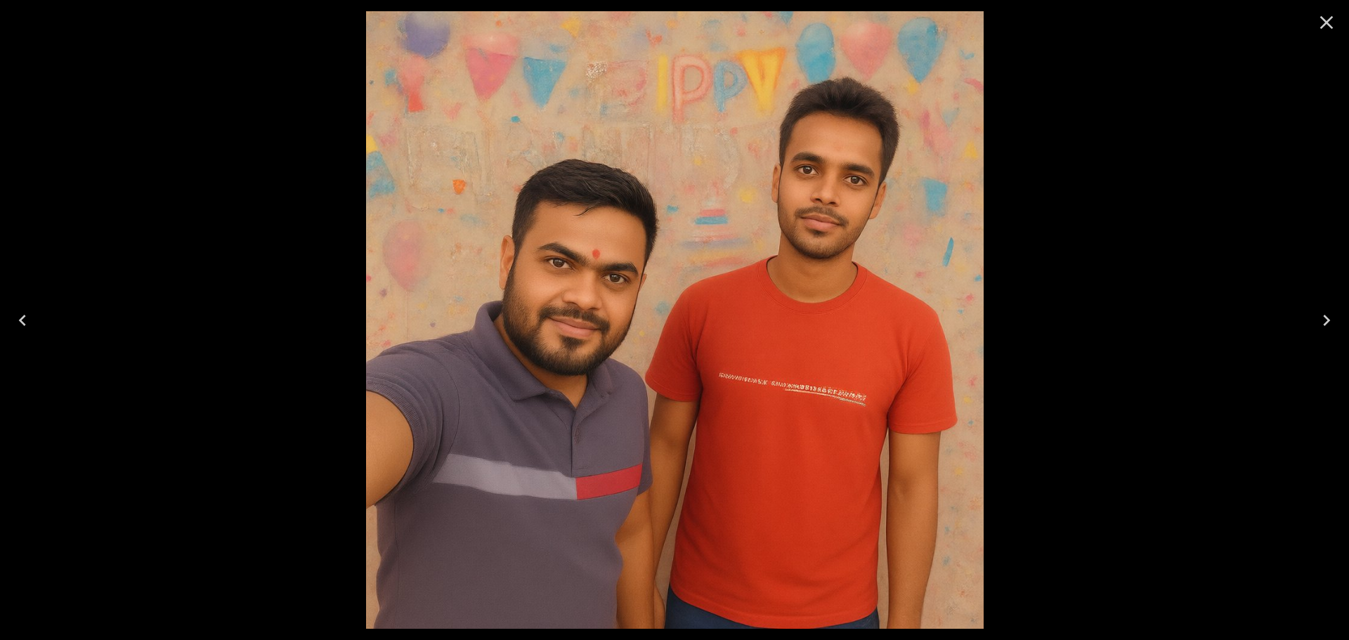
click at [1321, 22] on icon "Close" at bounding box center [1326, 22] width 22 height 22
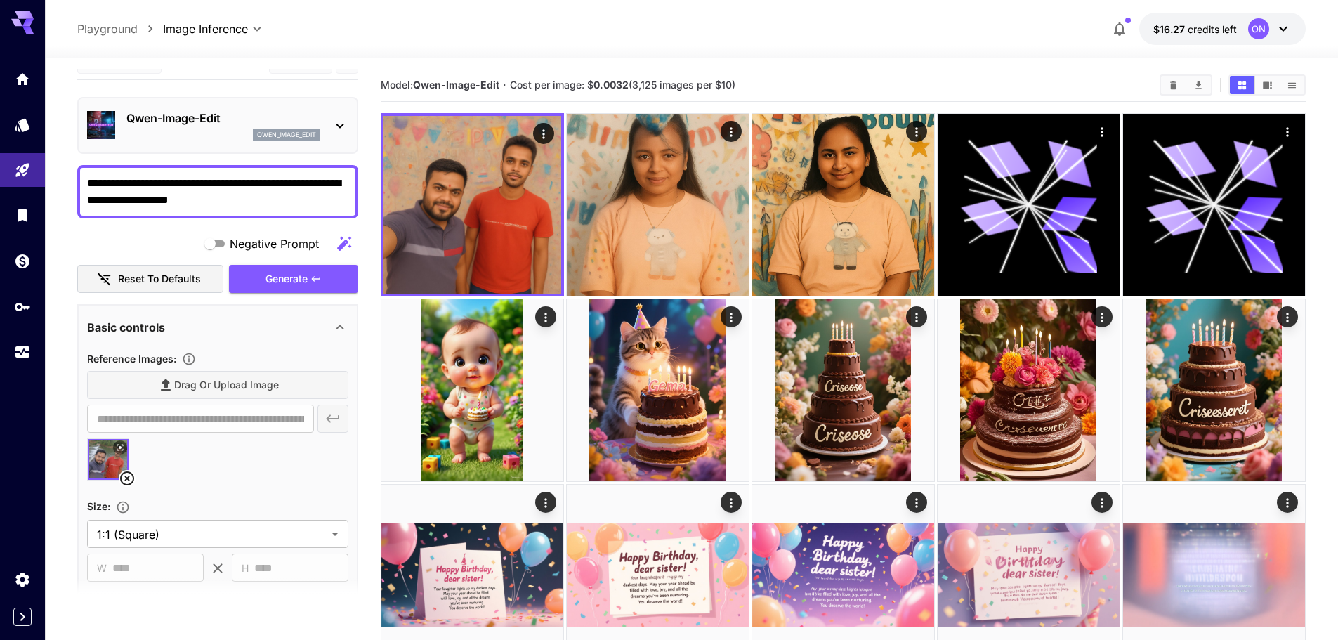
scroll to position [23, 0]
click at [93, 452] on img at bounding box center [108, 458] width 41 height 41
click at [118, 447] on icon at bounding box center [120, 446] width 8 height 8
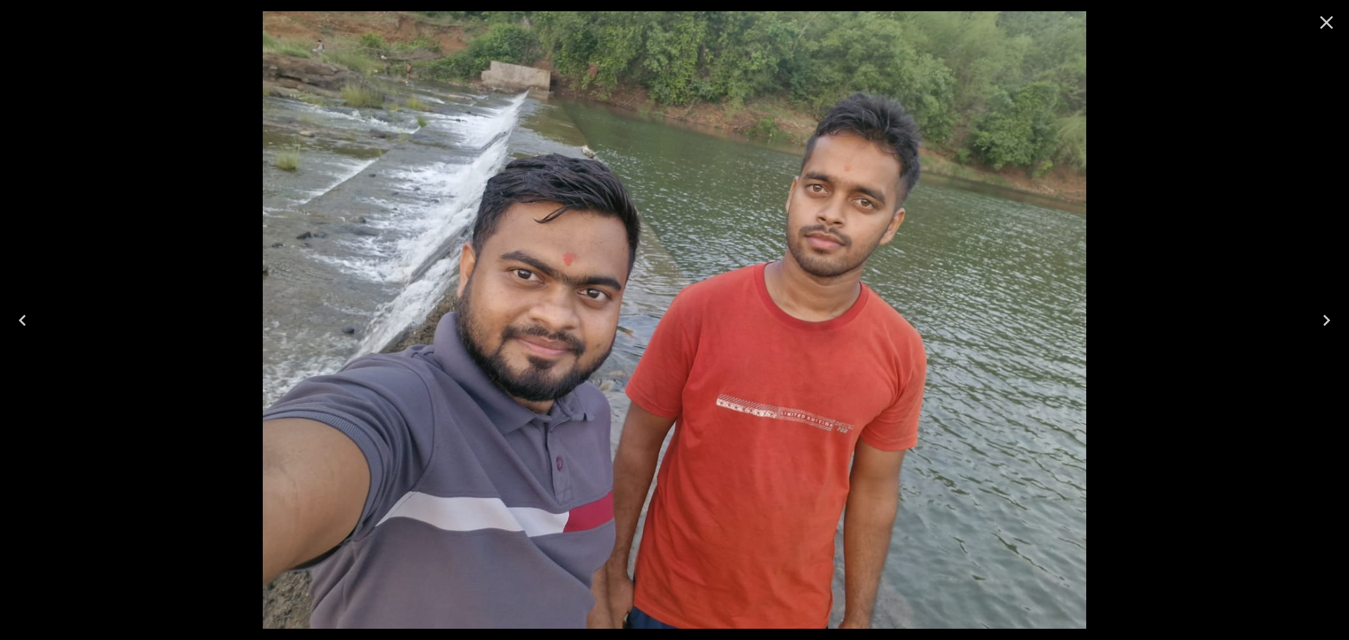
click at [1330, 27] on icon "Close" at bounding box center [1326, 22] width 13 height 13
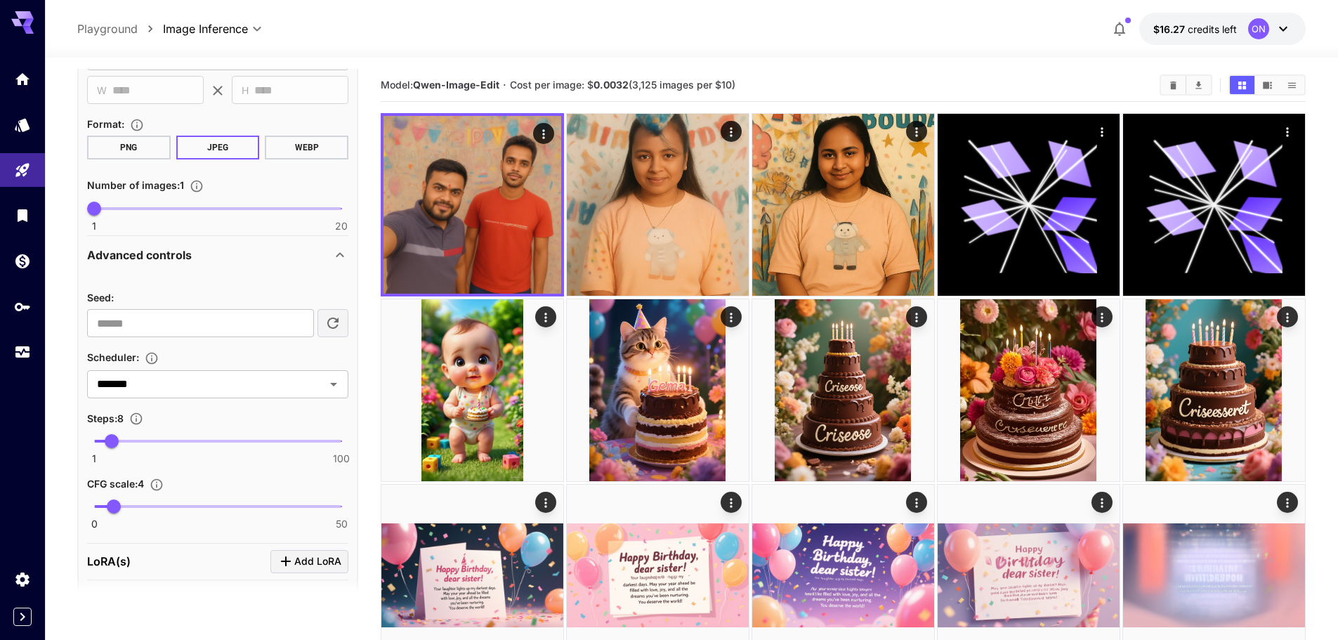
scroll to position [500, 0]
click at [234, 386] on input "*******" at bounding box center [196, 384] width 211 height 20
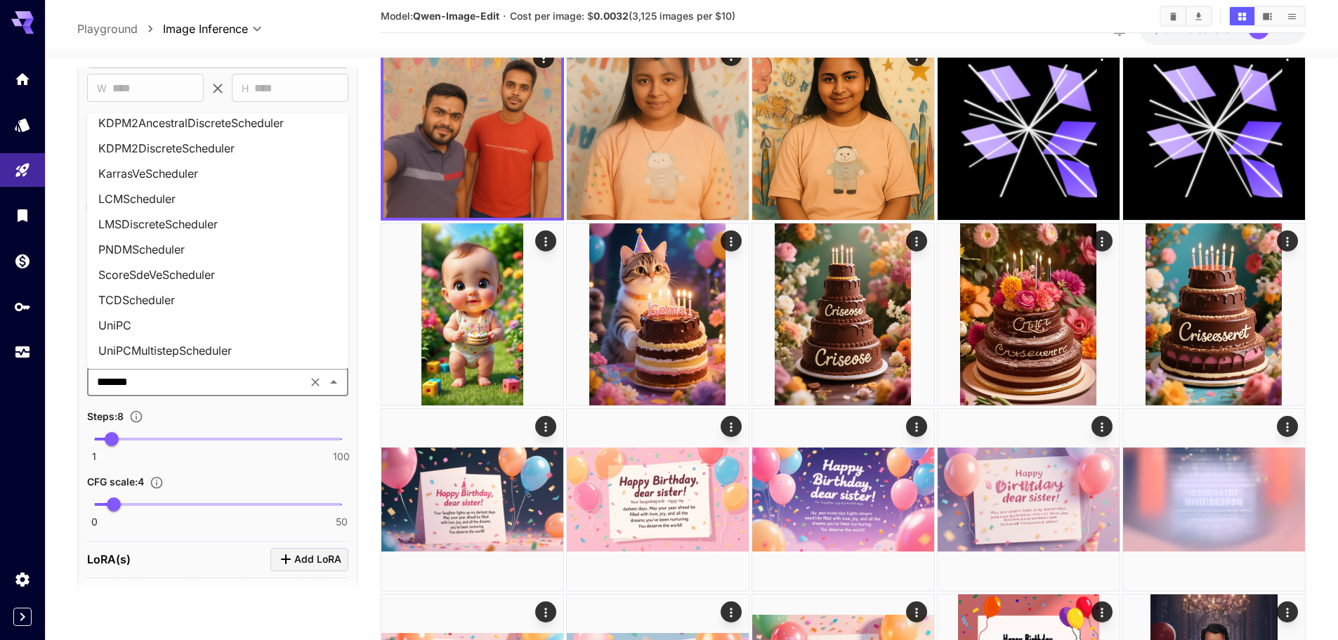
scroll to position [77, 0]
click at [183, 325] on li "UniPC" at bounding box center [217, 324] width 261 height 25
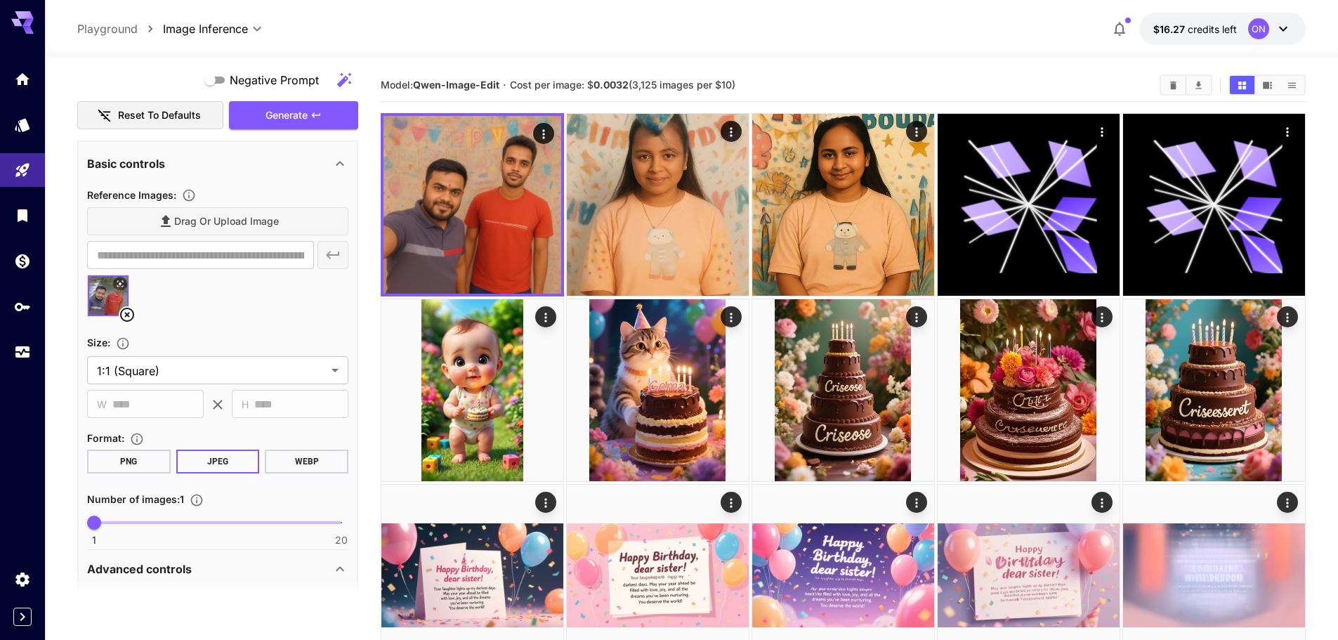
scroll to position [0, 0]
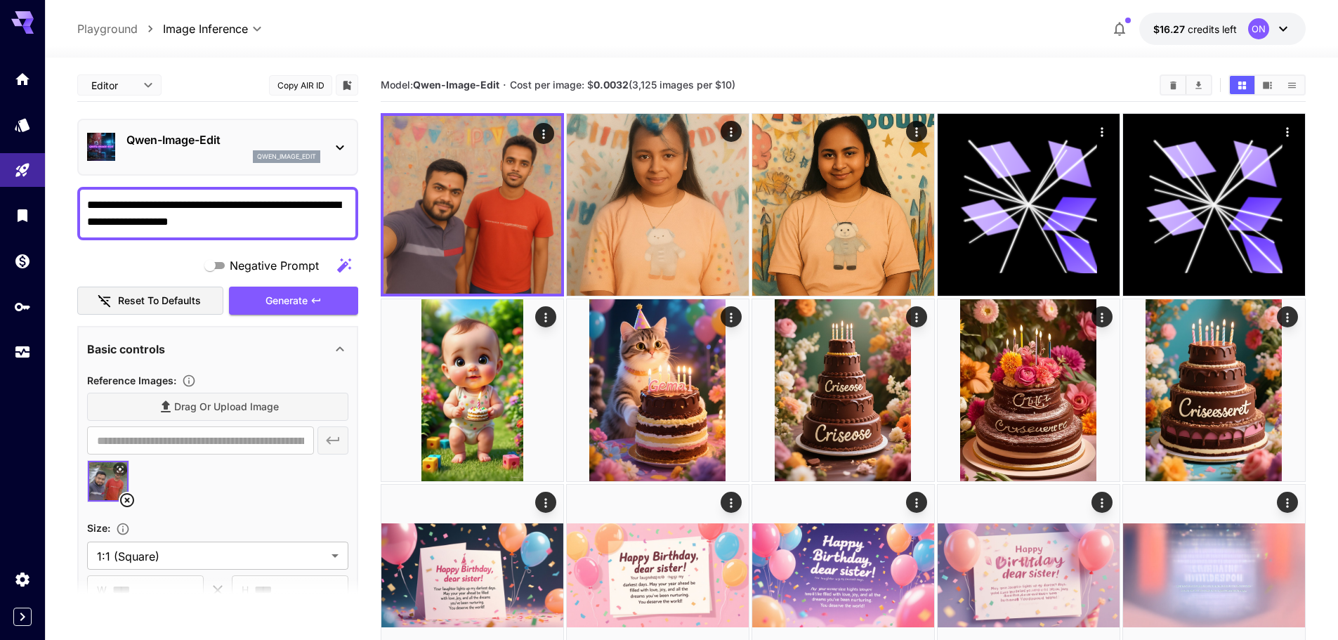
click at [258, 224] on textarea "**********" at bounding box center [217, 214] width 261 height 34
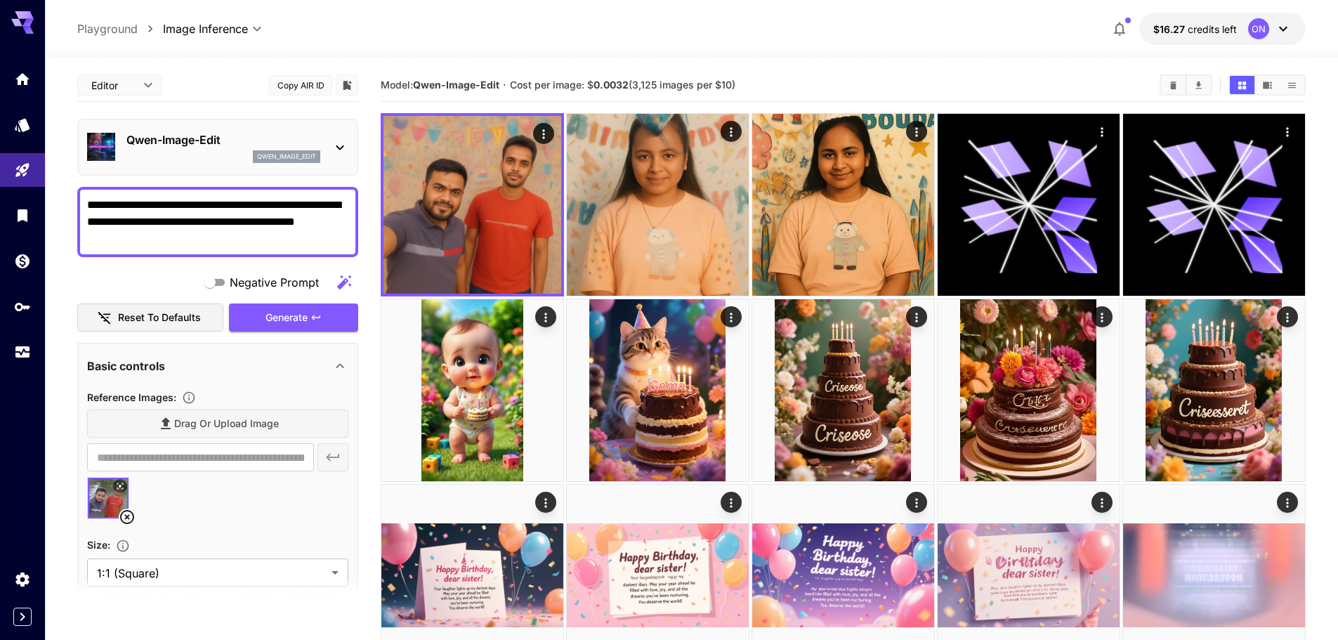
click at [0, 0] on span "********" at bounding box center [0, 0] width 0 height 0
type textarea "**********"
click at [287, 328] on button "Generate" at bounding box center [293, 317] width 129 height 29
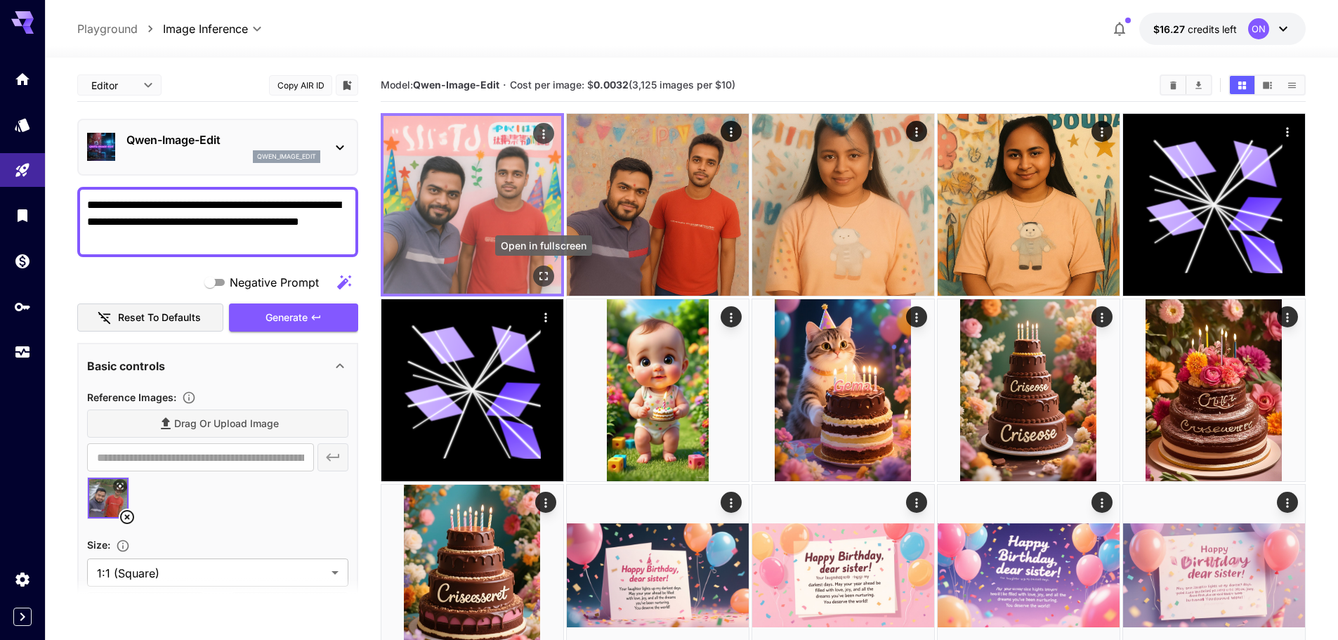
click at [545, 270] on icon "Open in fullscreen" at bounding box center [544, 276] width 14 height 14
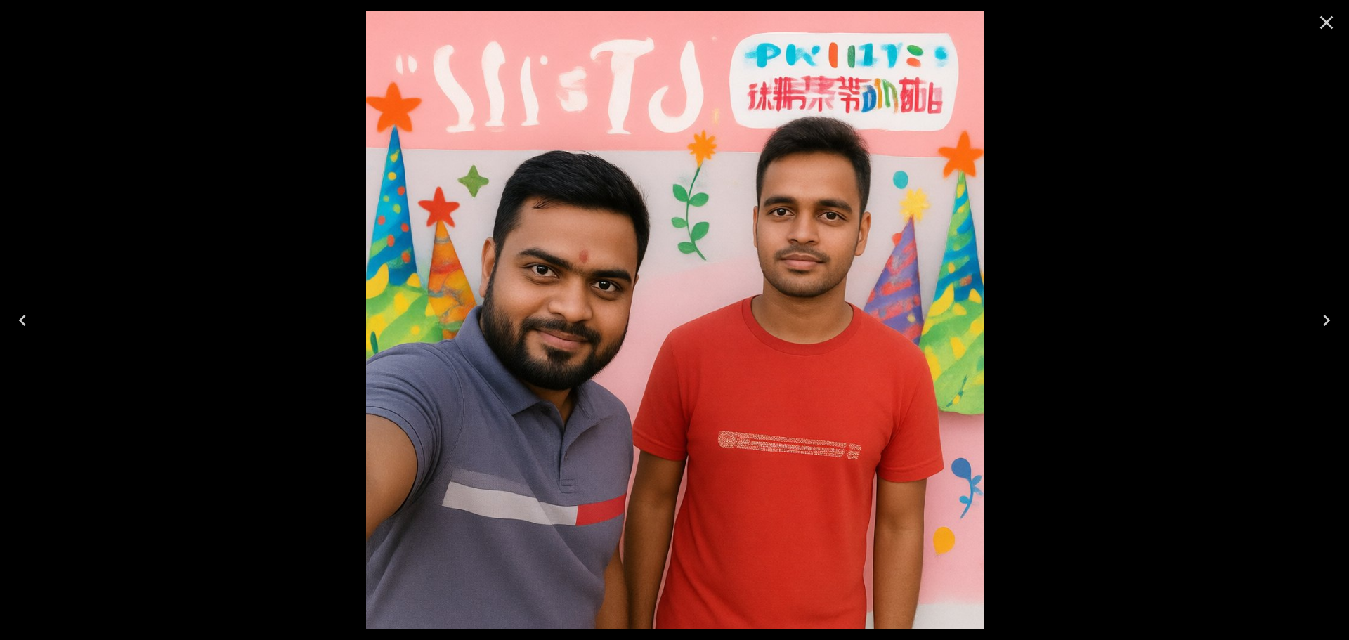
click at [1326, 20] on icon "Close" at bounding box center [1326, 22] width 22 height 22
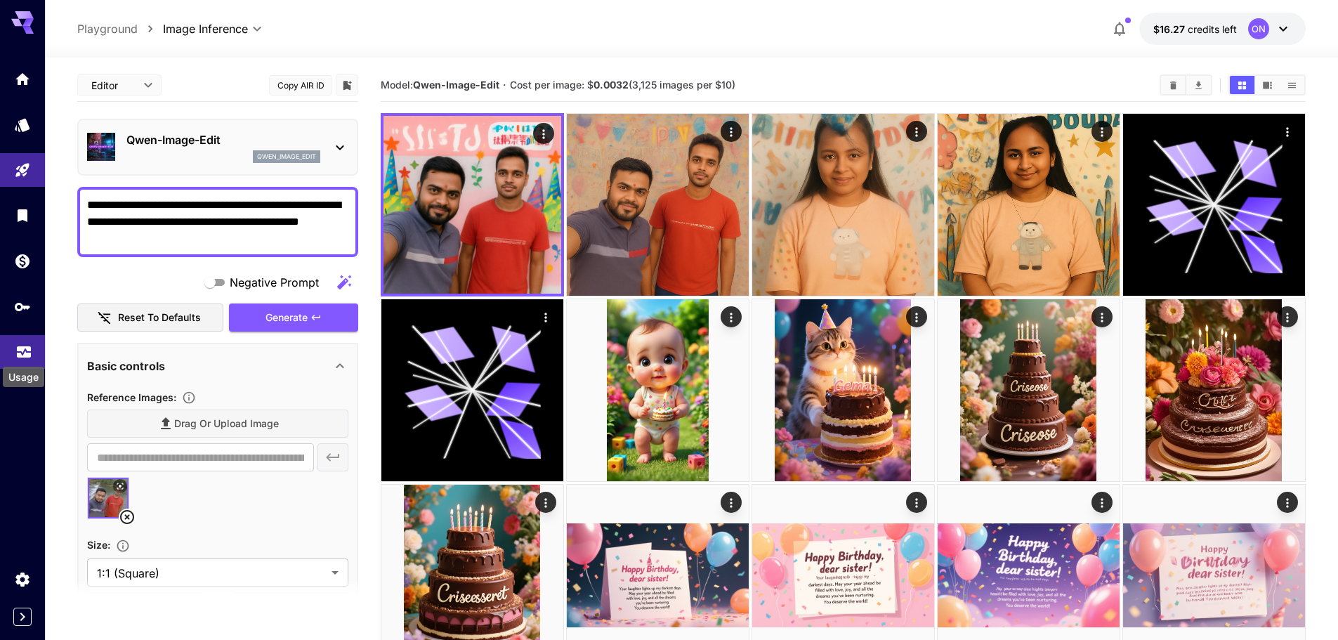
click at [26, 350] on icon "Usage" at bounding box center [23, 348] width 17 height 17
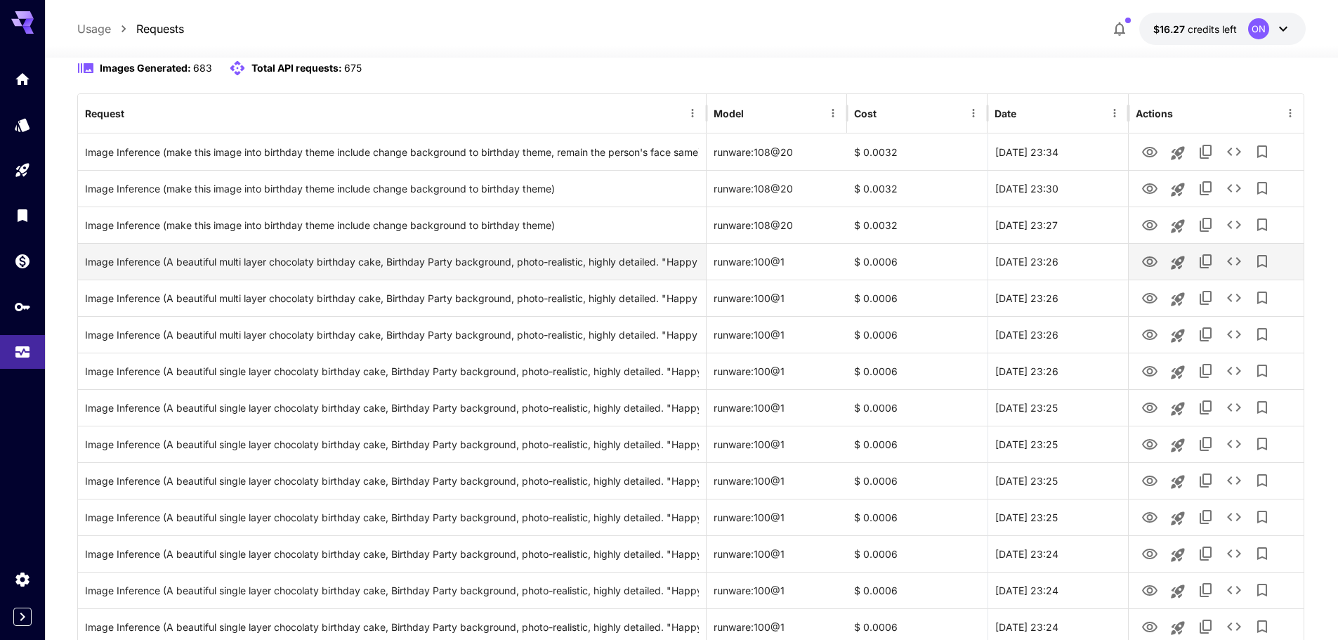
scroll to position [144, 0]
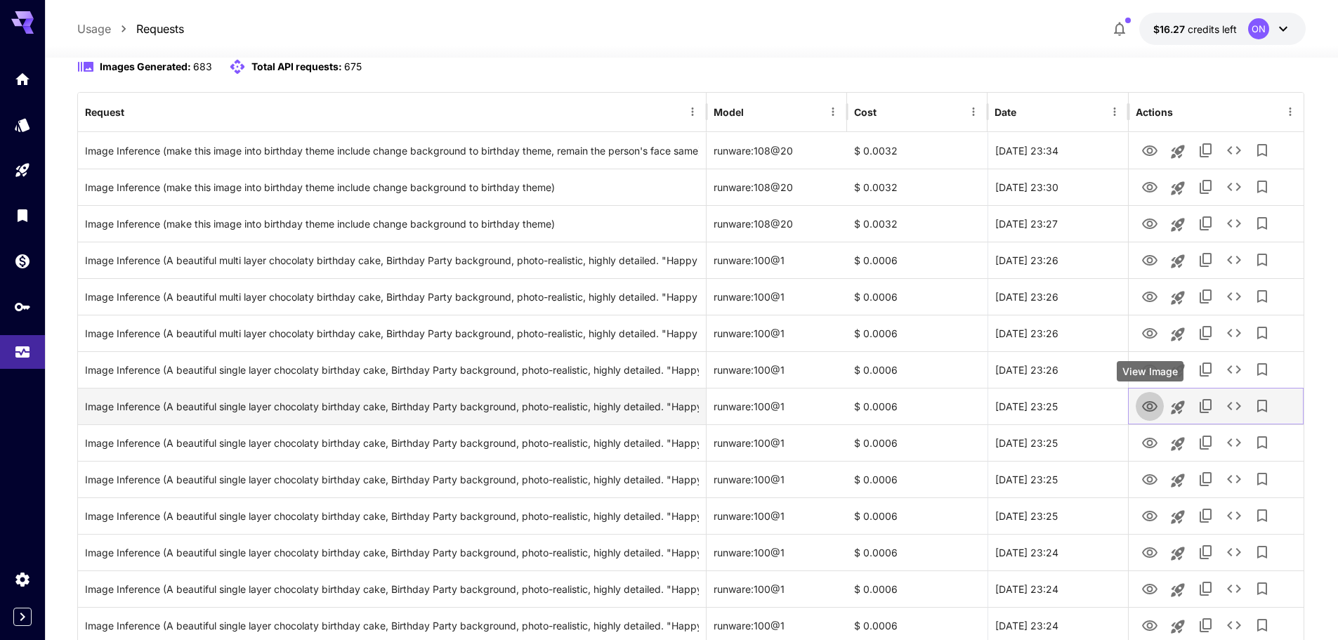
click at [1151, 407] on icon "View Image" at bounding box center [1149, 406] width 17 height 17
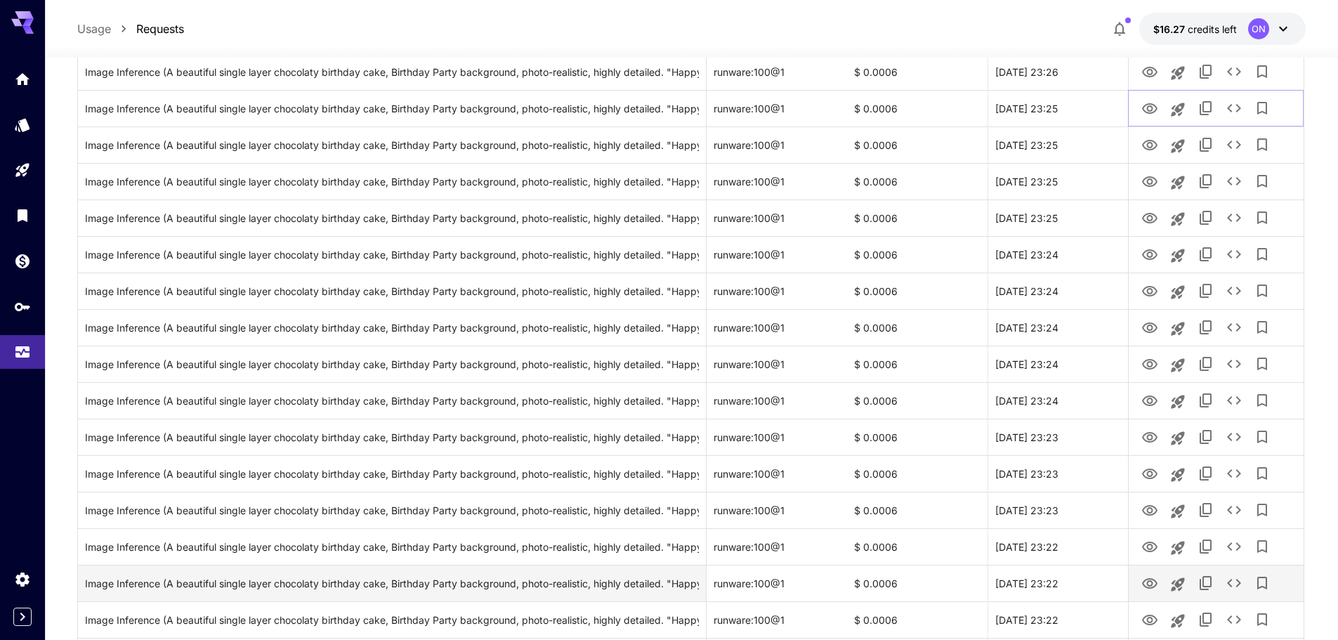
scroll to position [441, 0]
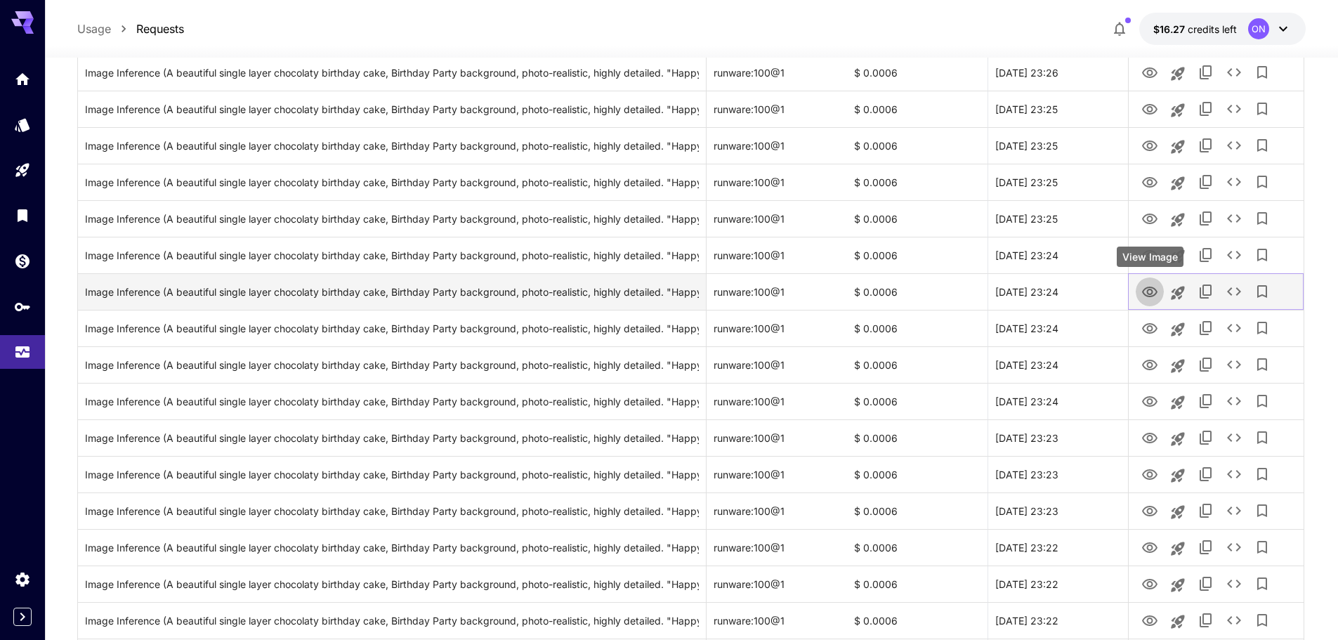
click at [1142, 287] on icon "View Image" at bounding box center [1149, 292] width 17 height 17
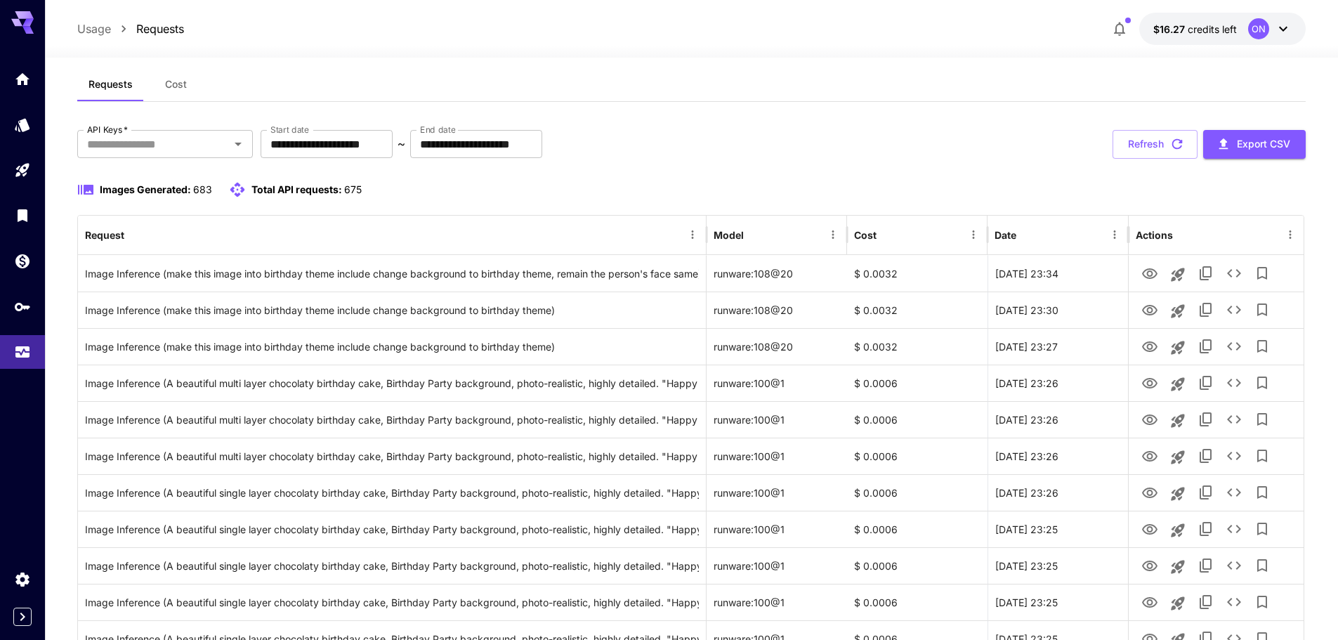
scroll to position [0, 0]
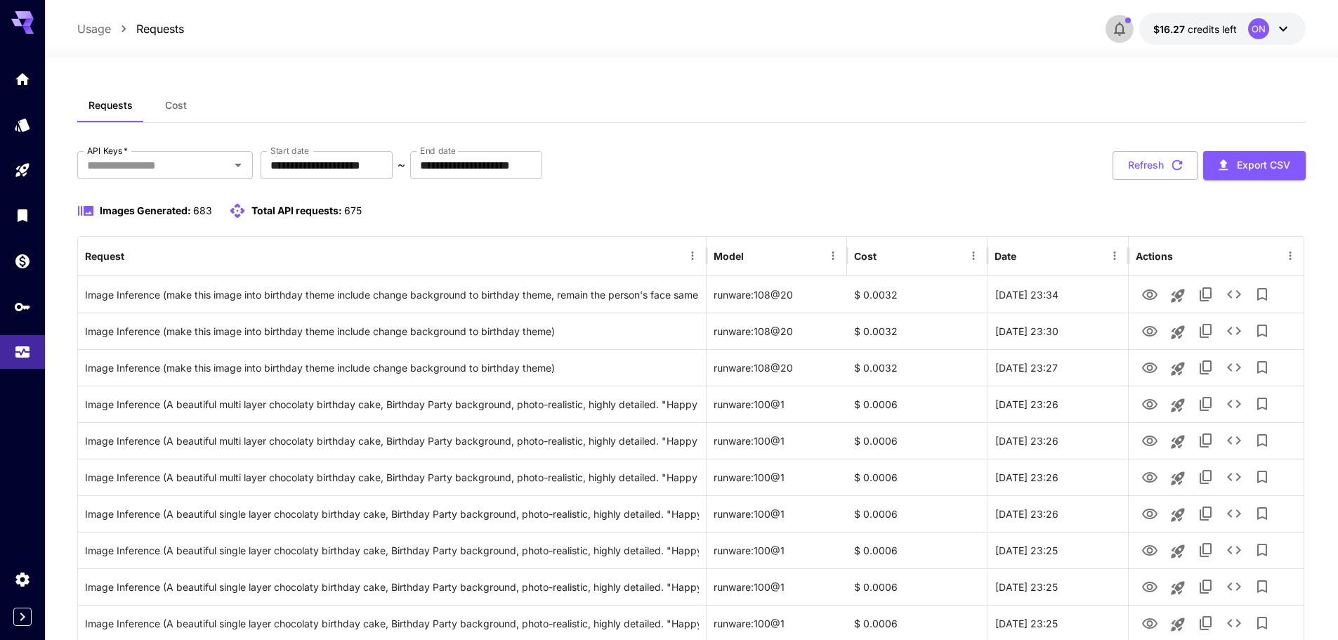
click at [1123, 27] on icon "button" at bounding box center [1119, 29] width 11 height 14
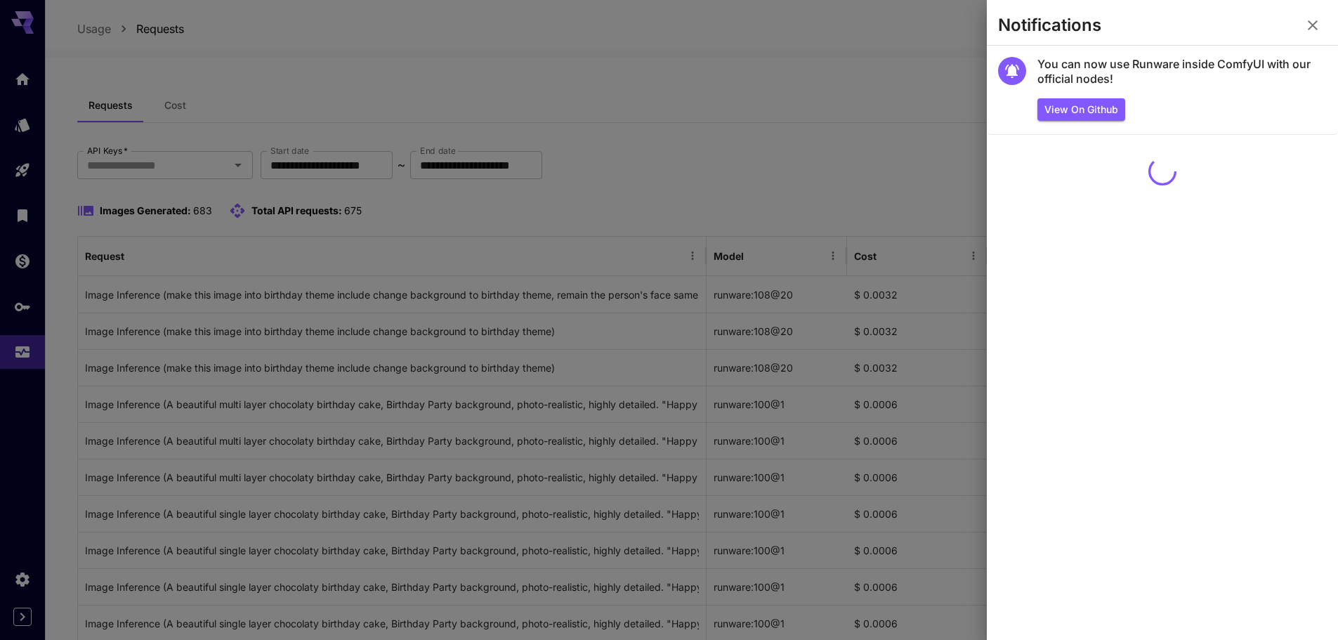
click at [939, 40] on div at bounding box center [669, 320] width 1338 height 640
